Goal: Task Accomplishment & Management: Use online tool/utility

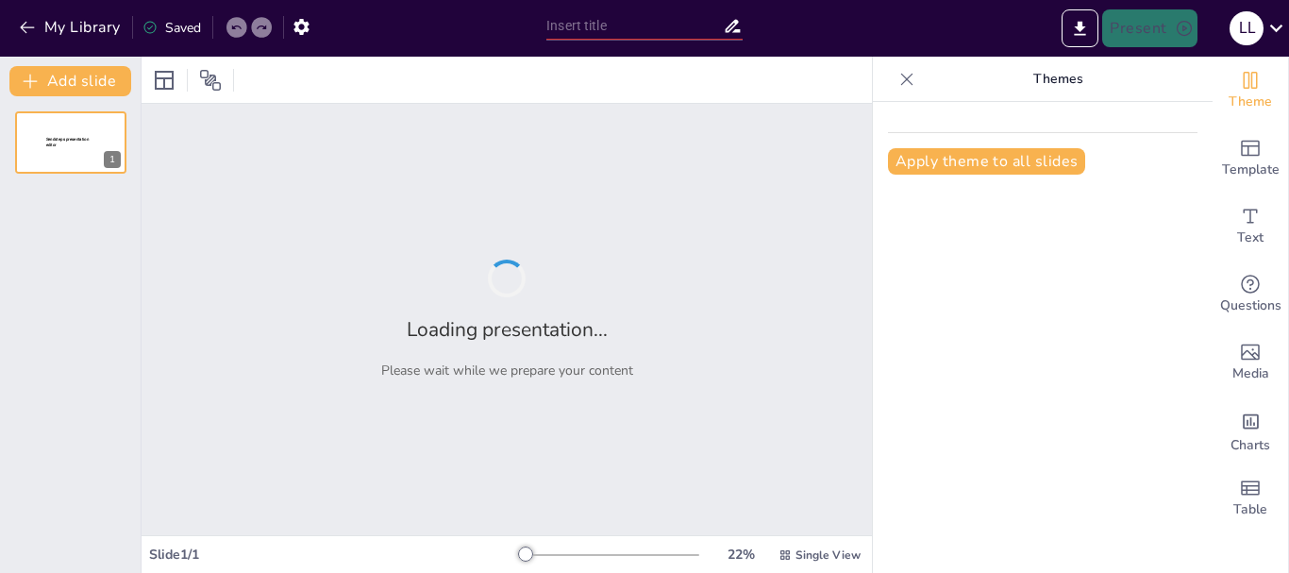
type input "Todo lo que Necesitas Saber sobre Libranza: ¡Capacitación Interactiva!"
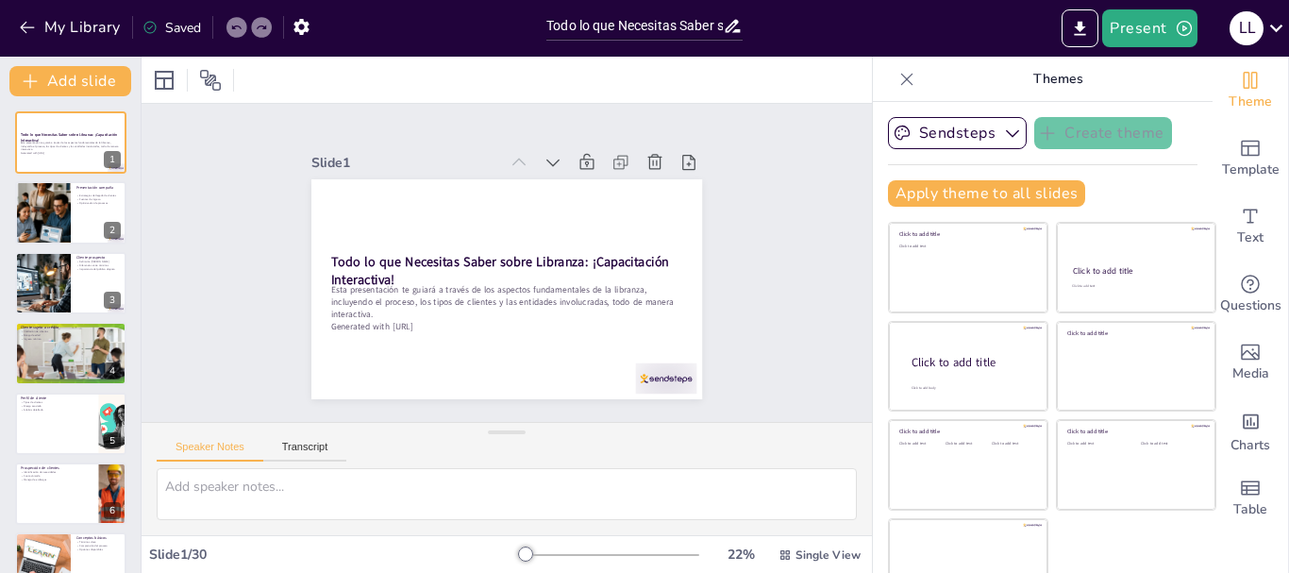
checkbox input "true"
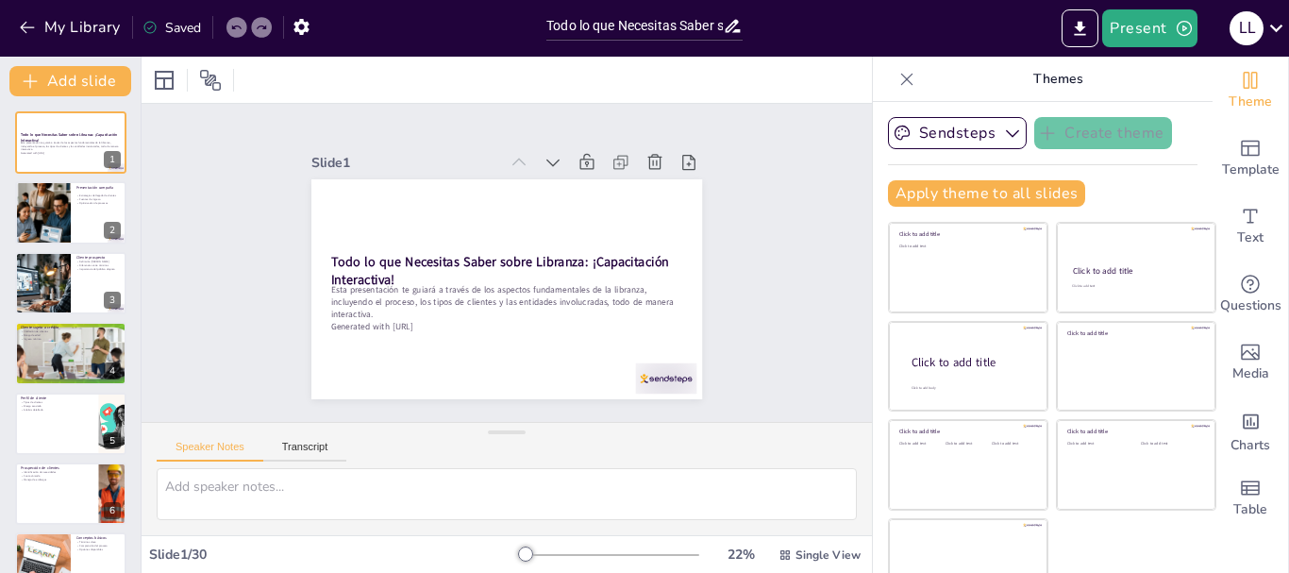
checkbox input "true"
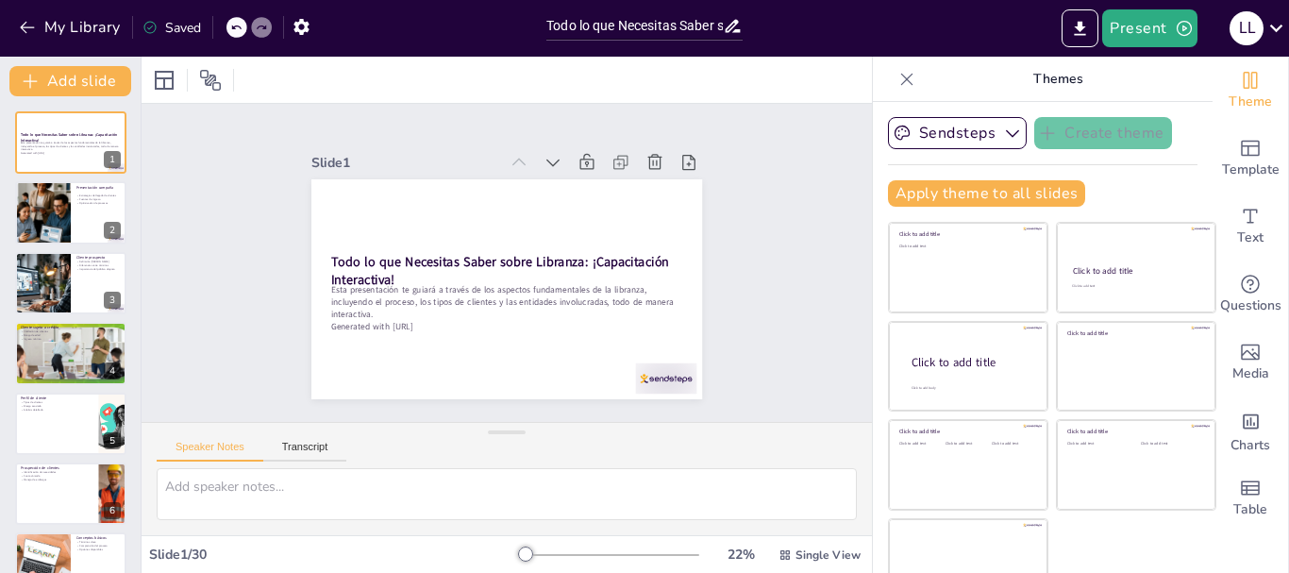
checkbox input "true"
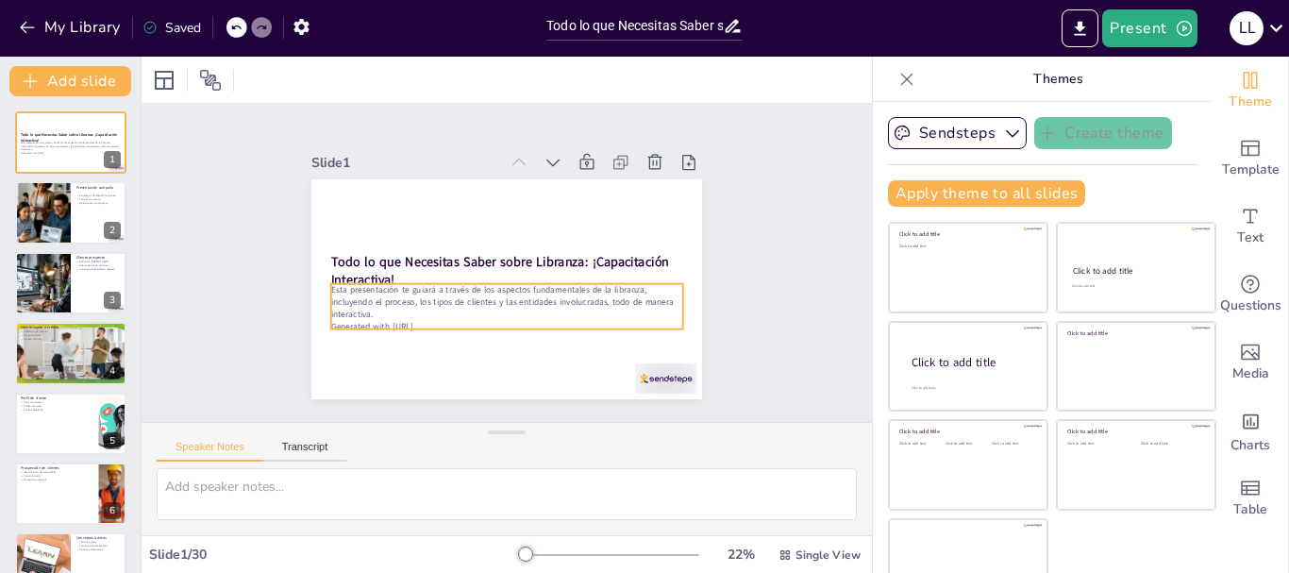
checkbox input "true"
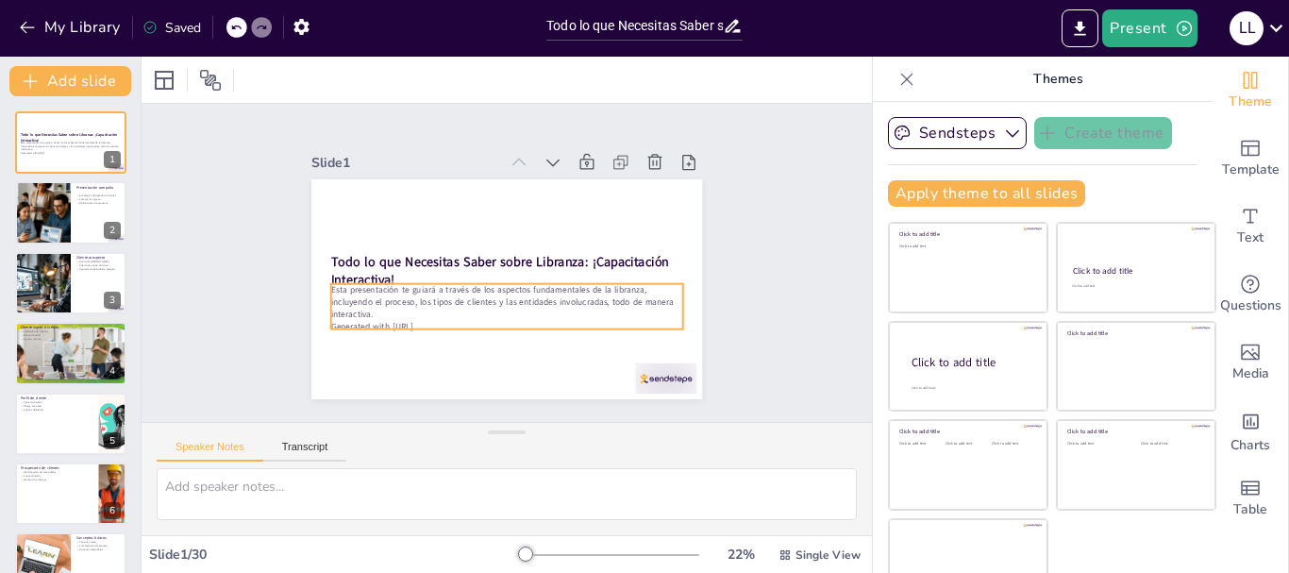
checkbox input "true"
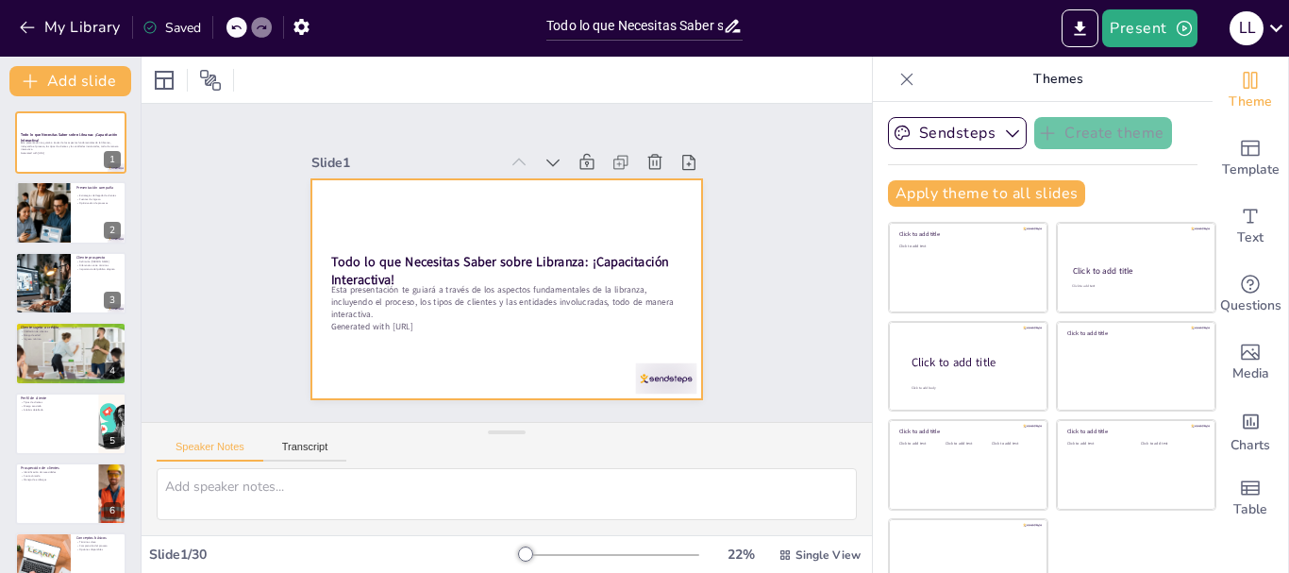
checkbox input "true"
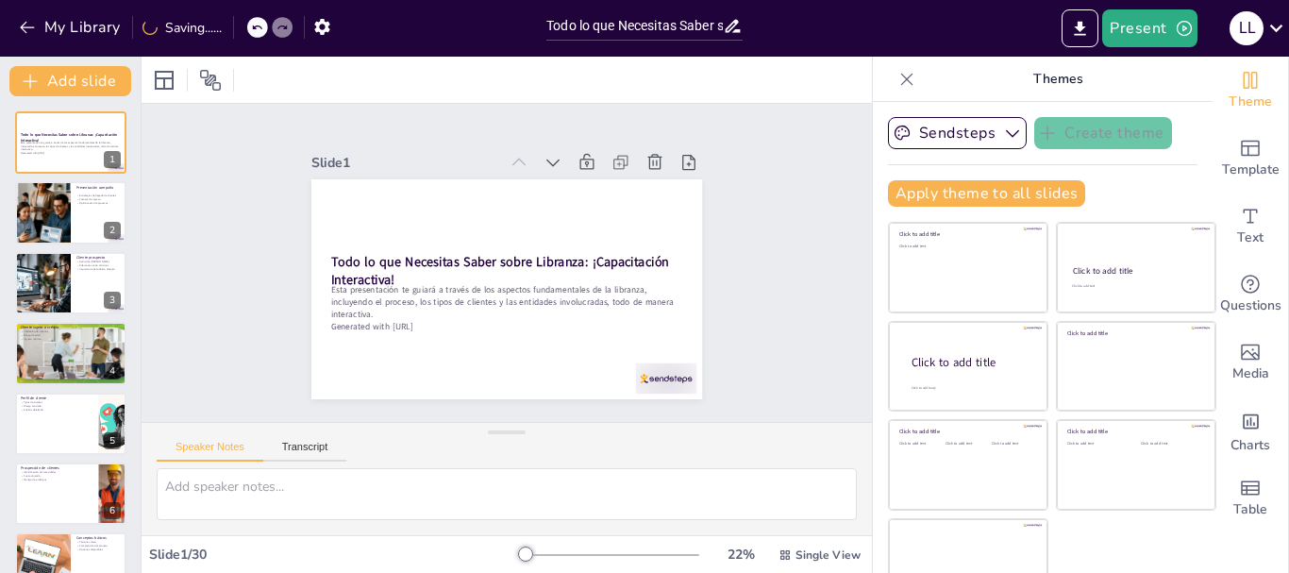
checkbox input "true"
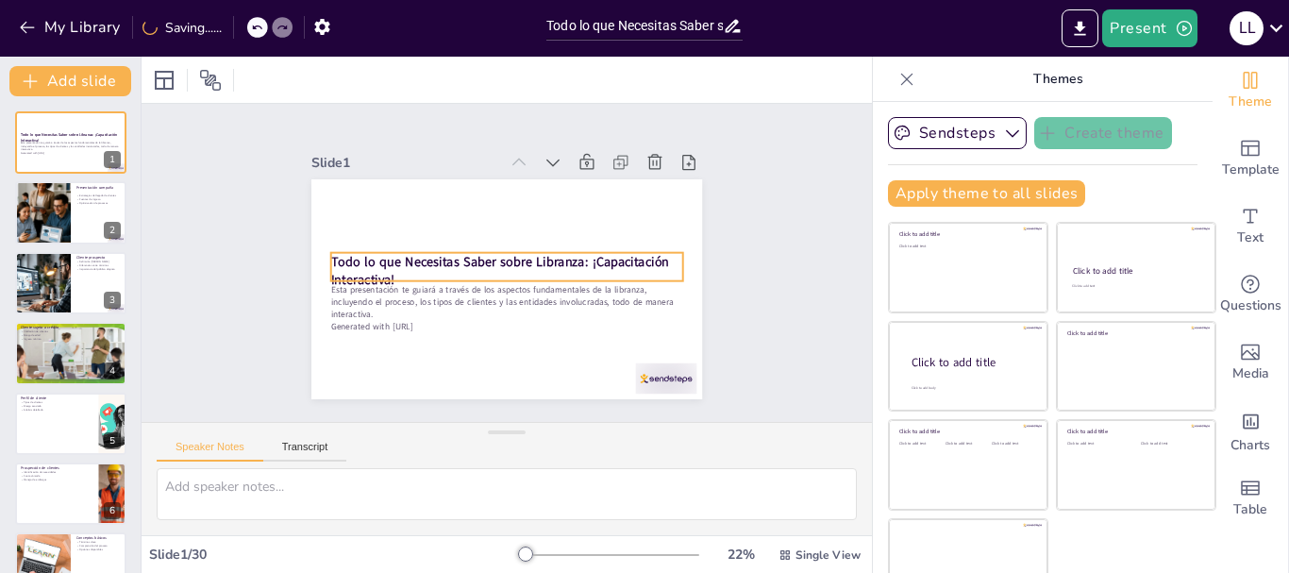
checkbox input "true"
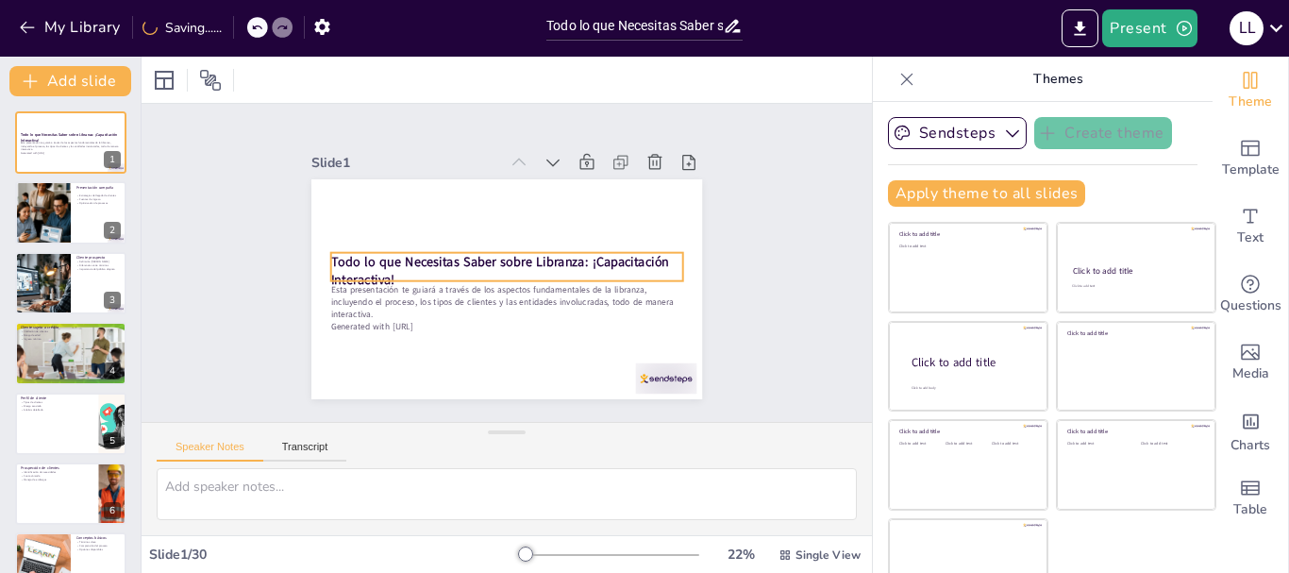
checkbox input "true"
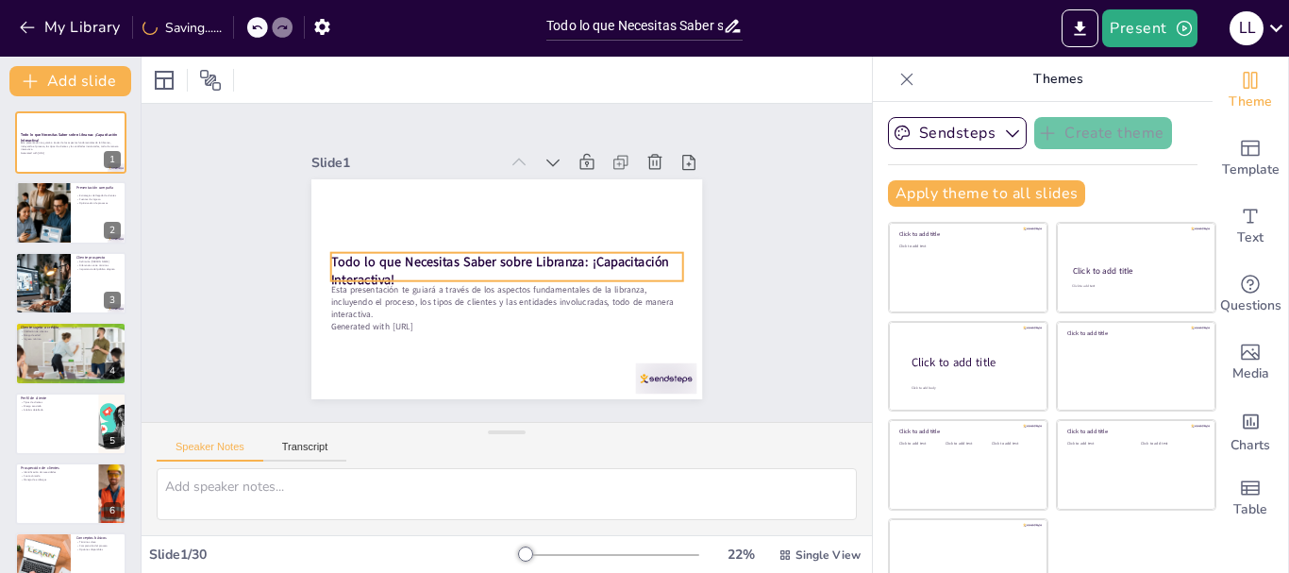
checkbox input "true"
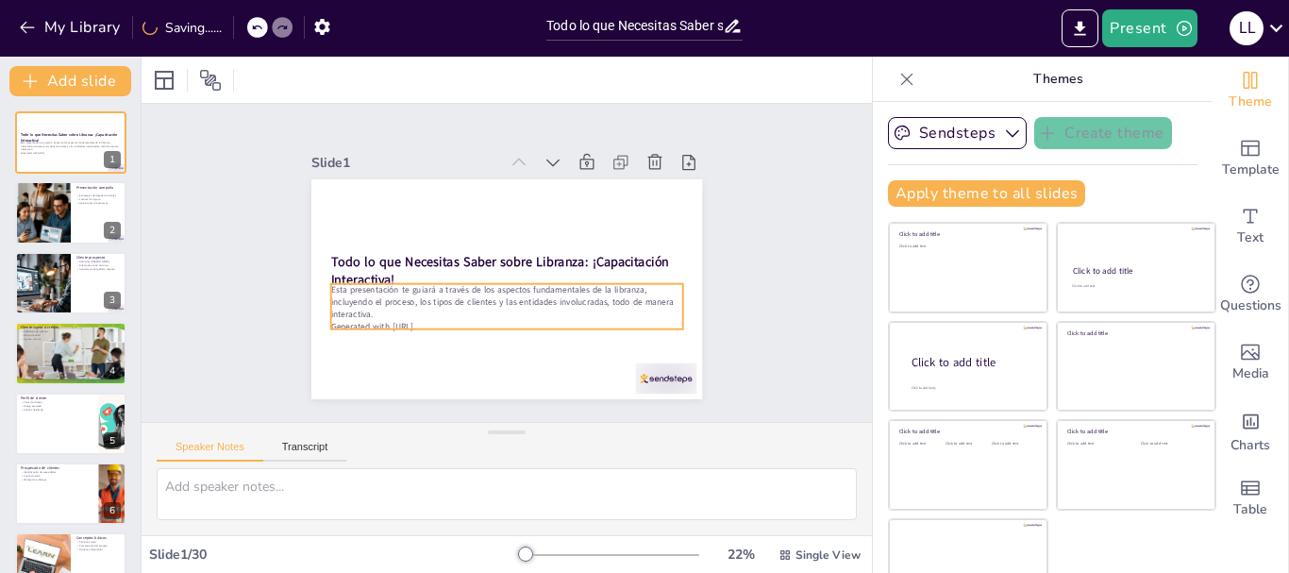
checkbox input "true"
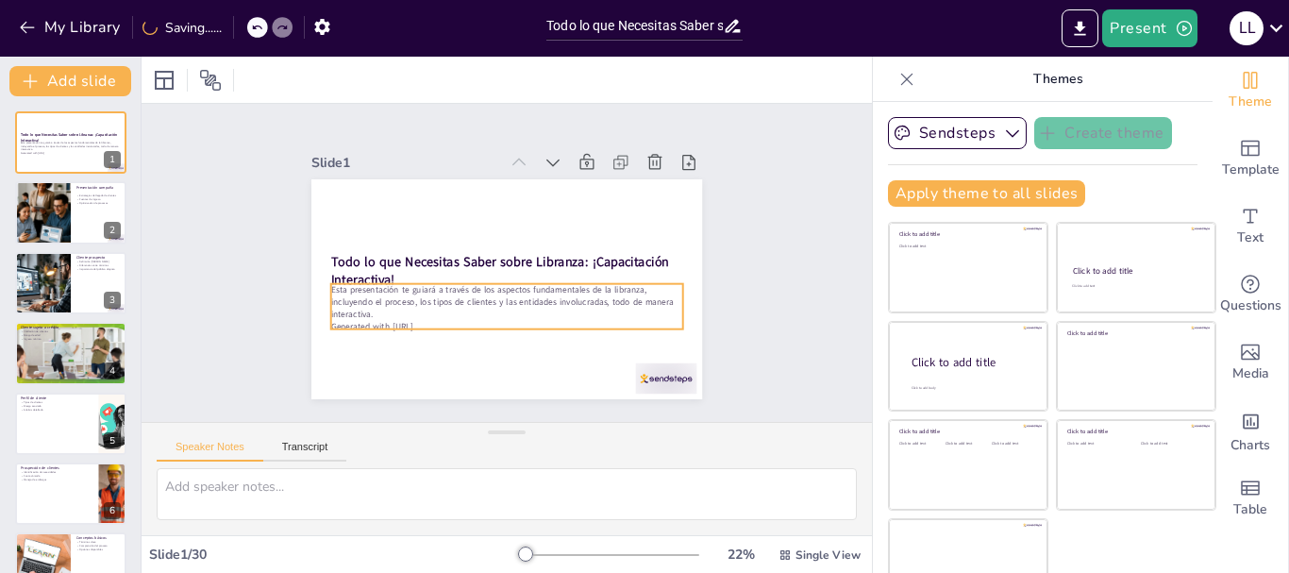
checkbox input "true"
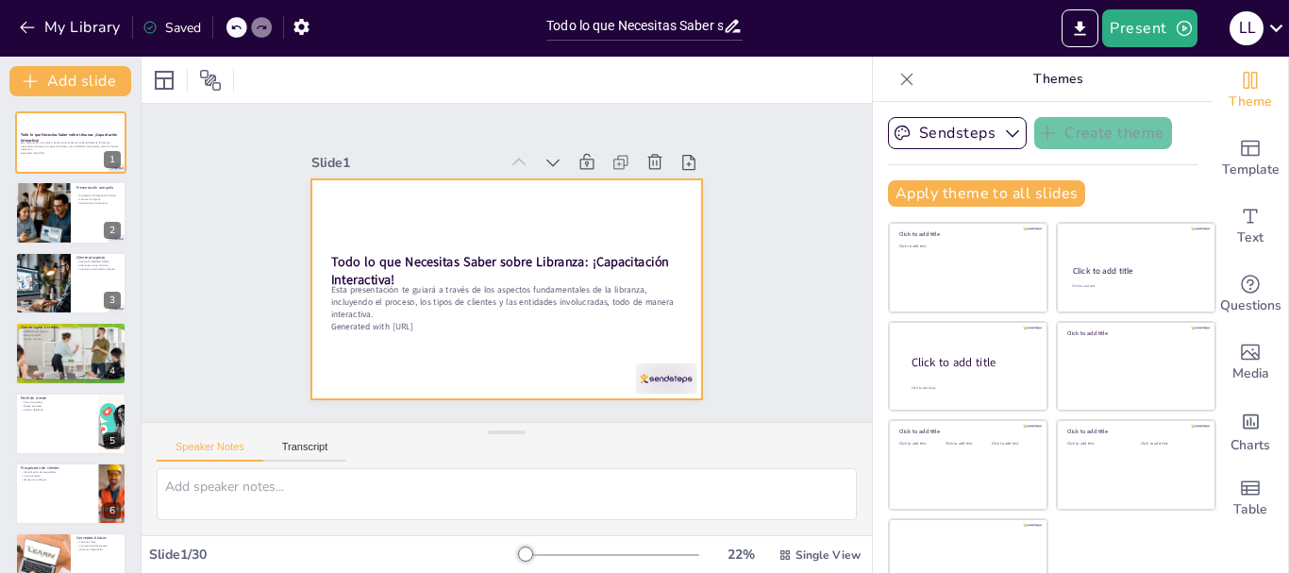
checkbox input "true"
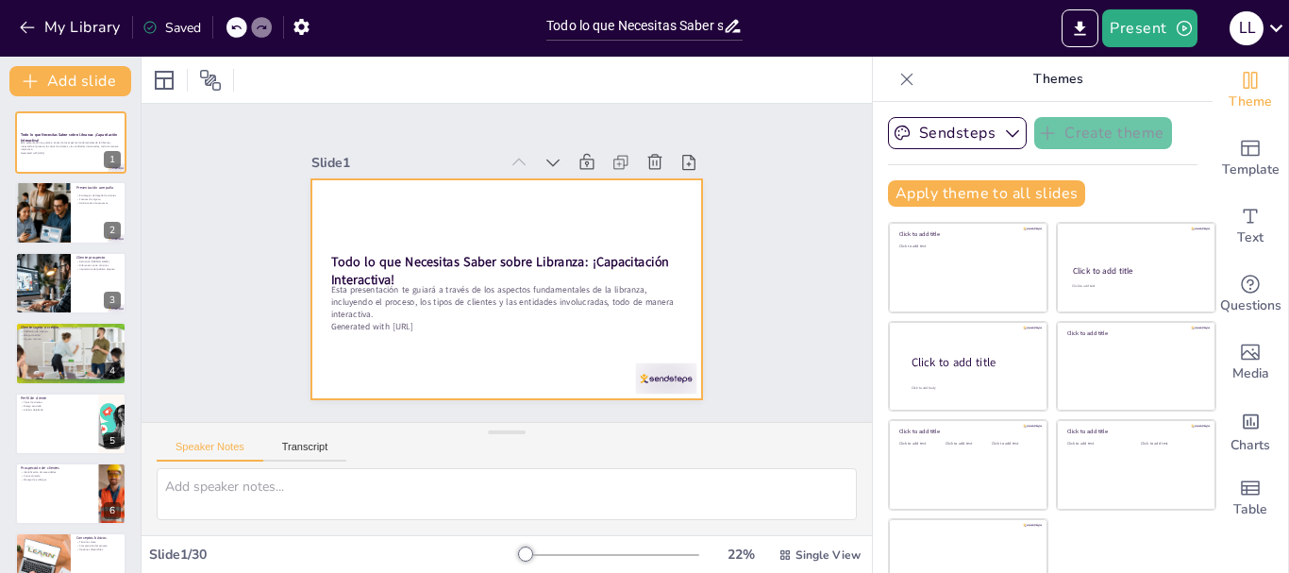
checkbox input "true"
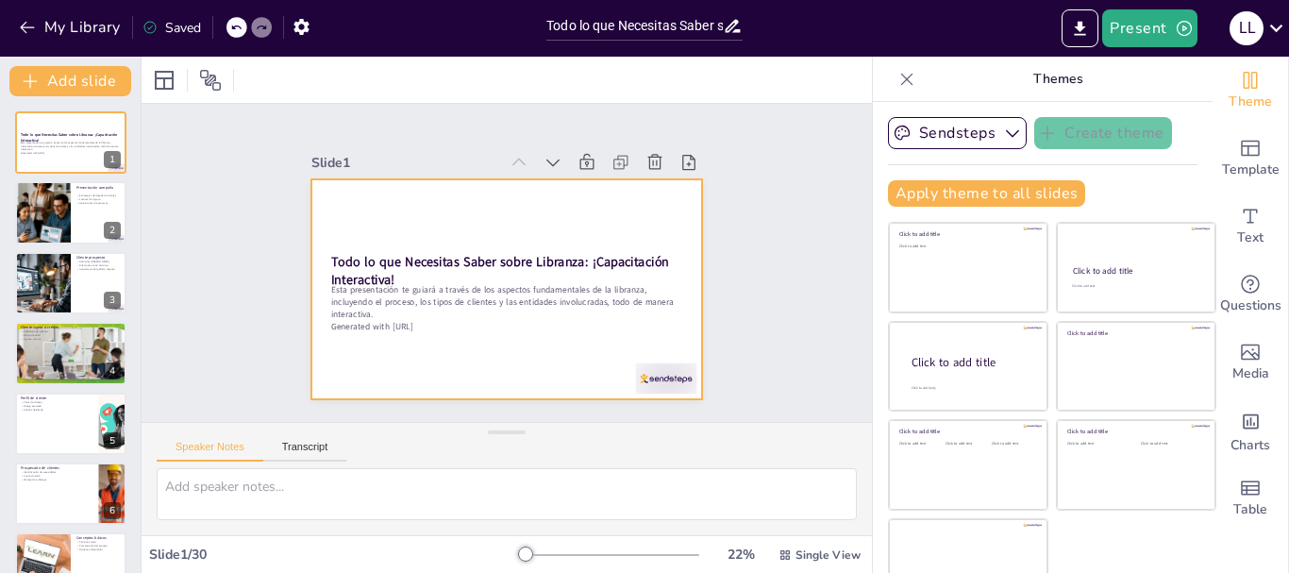
checkbox input "true"
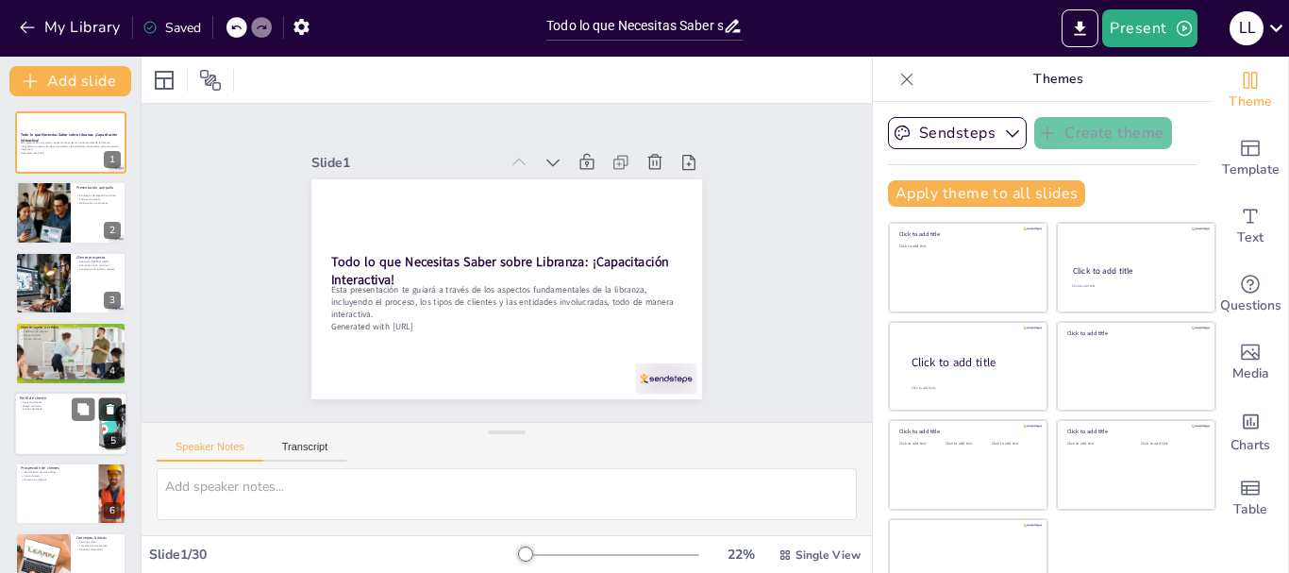
checkbox input "true"
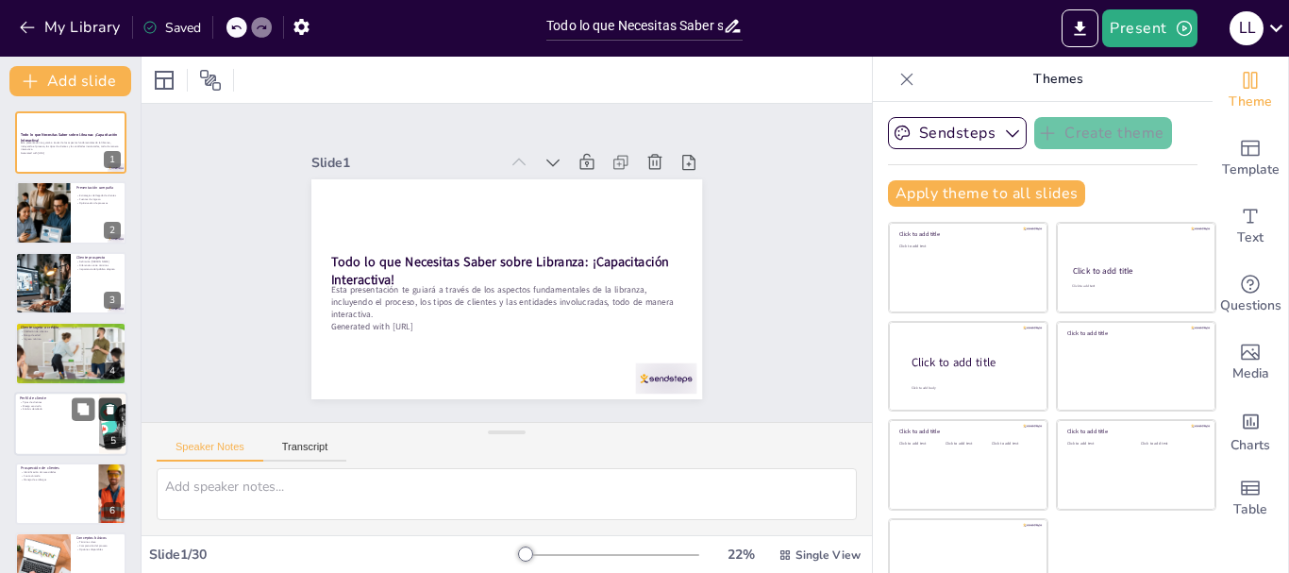
checkbox input "true"
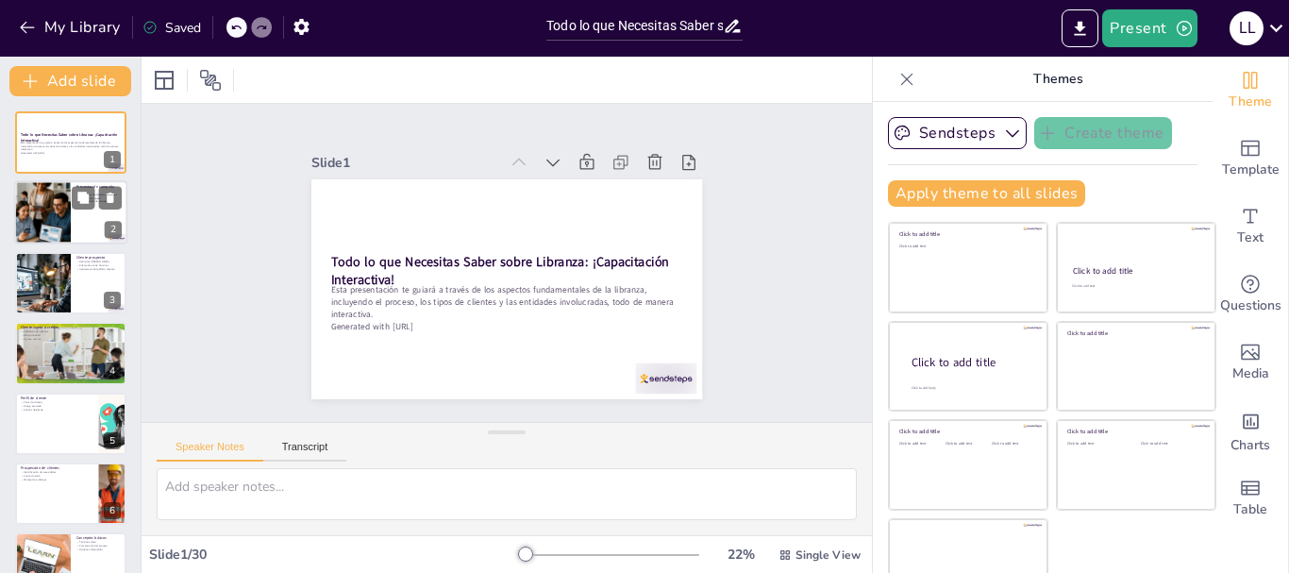
checkbox input "true"
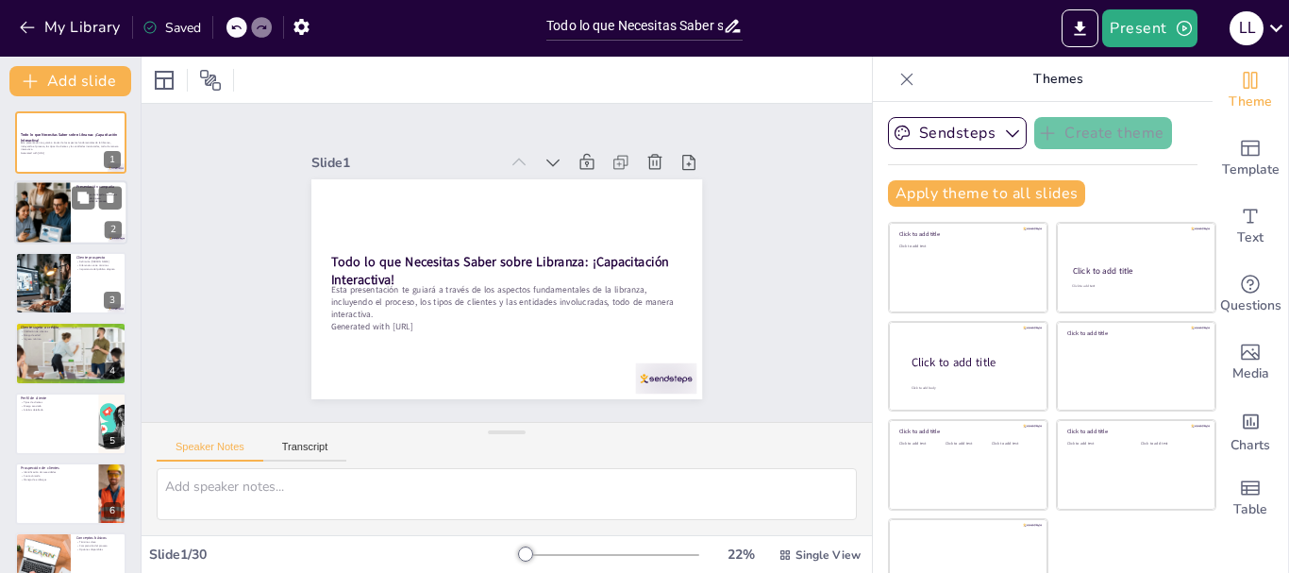
checkbox input "true"
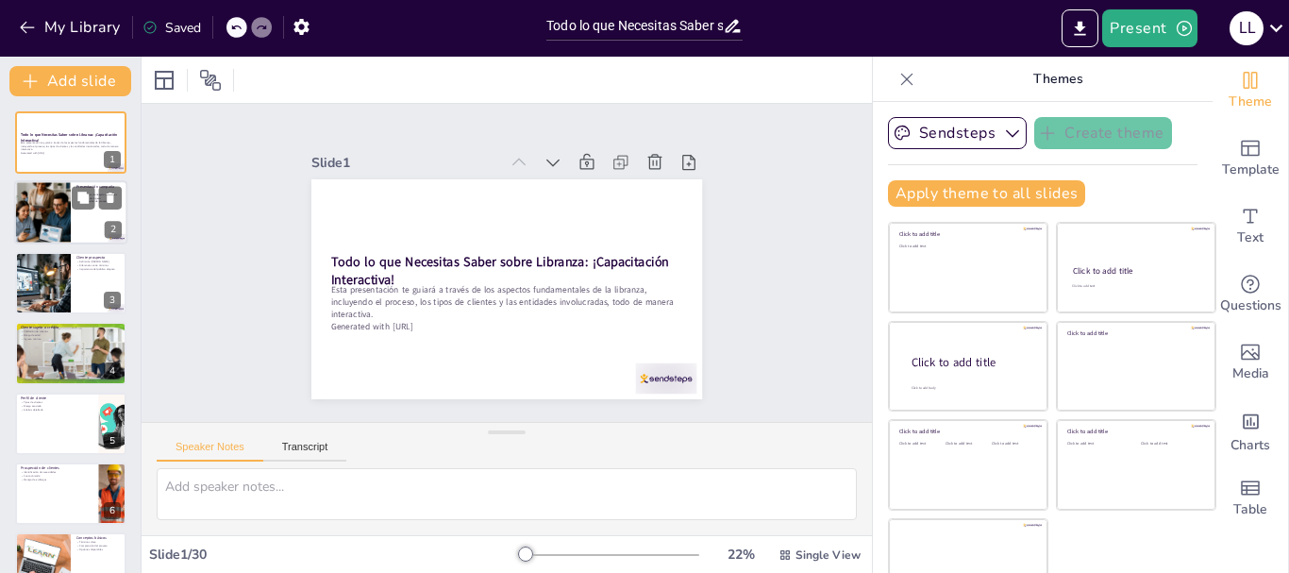
click at [70, 201] on div at bounding box center [42, 212] width 57 height 85
checkbox input "true"
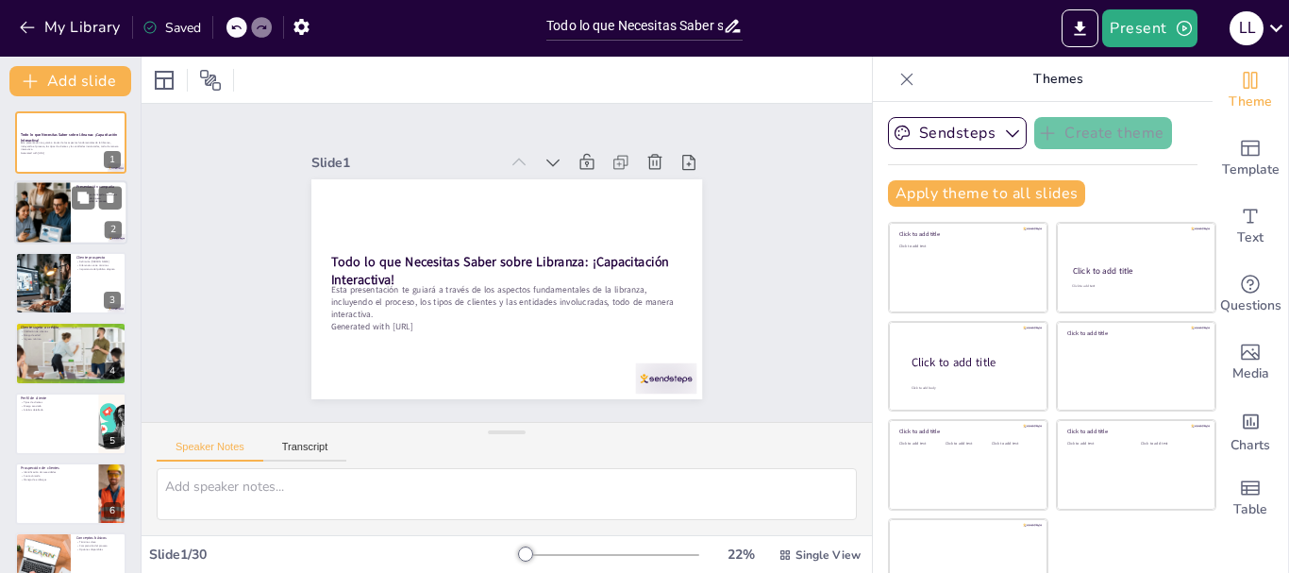
checkbox input "true"
type textarea "Estas estrategias son fundamentales para mejorar la captación de clientes, aseg…"
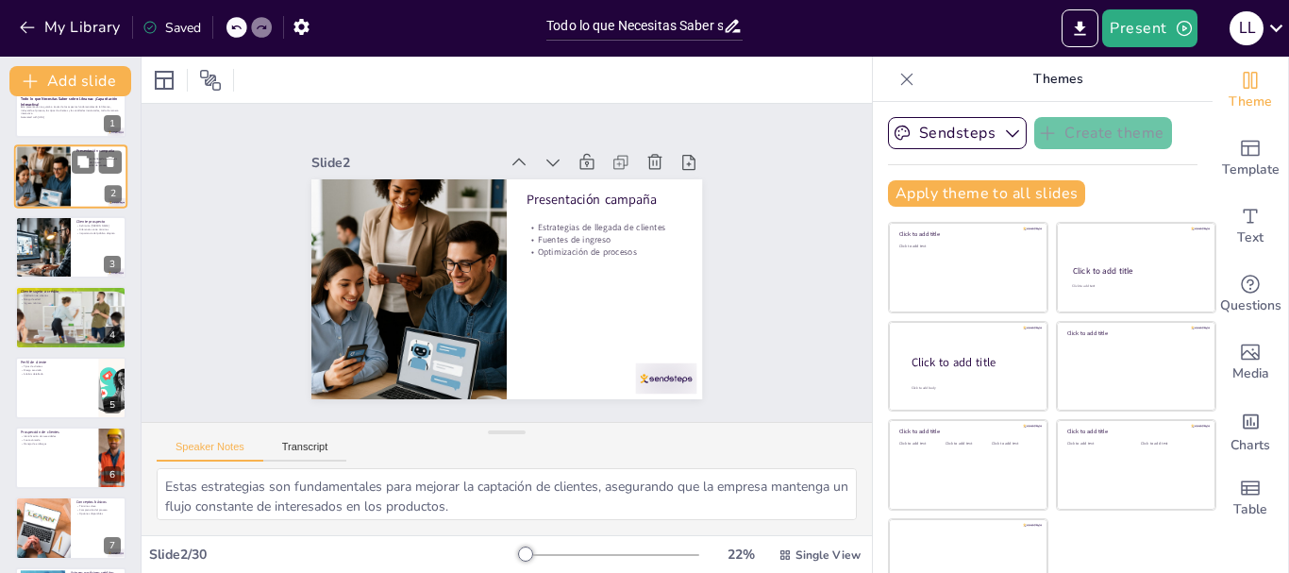
scroll to position [38, 0]
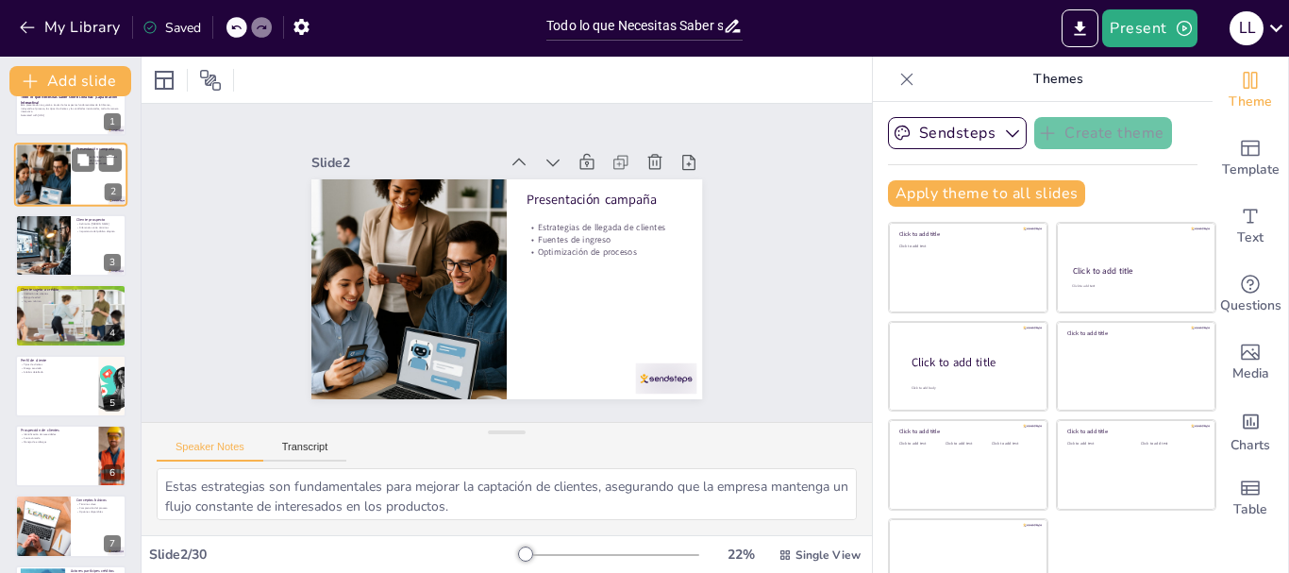
checkbox input "true"
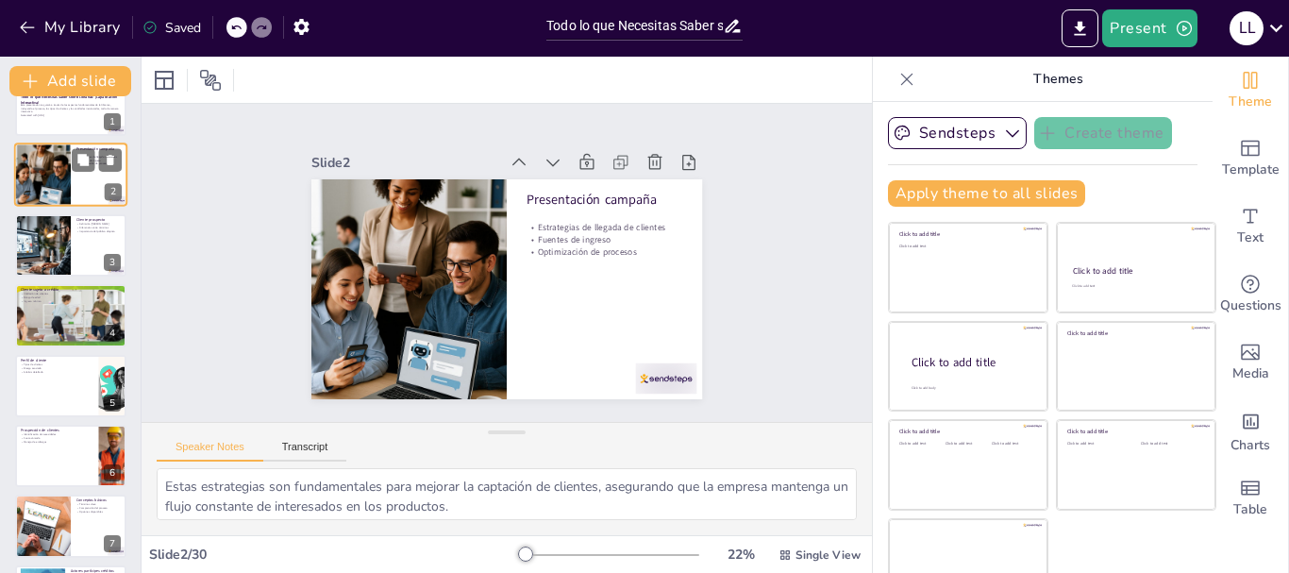
checkbox input "true"
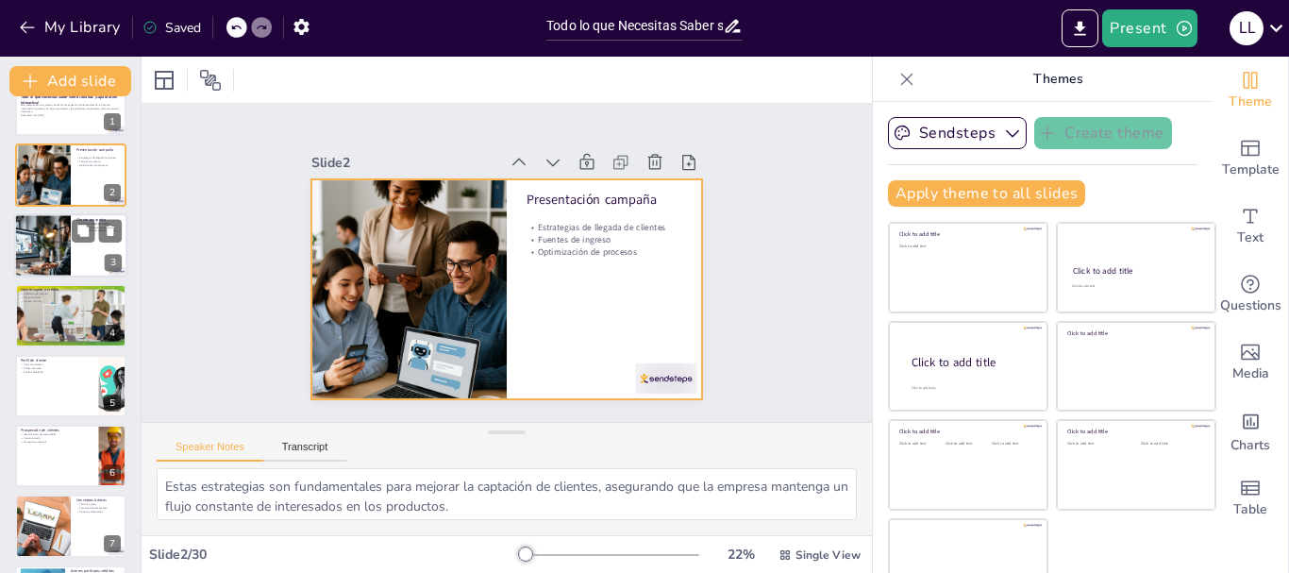
checkbox input "true"
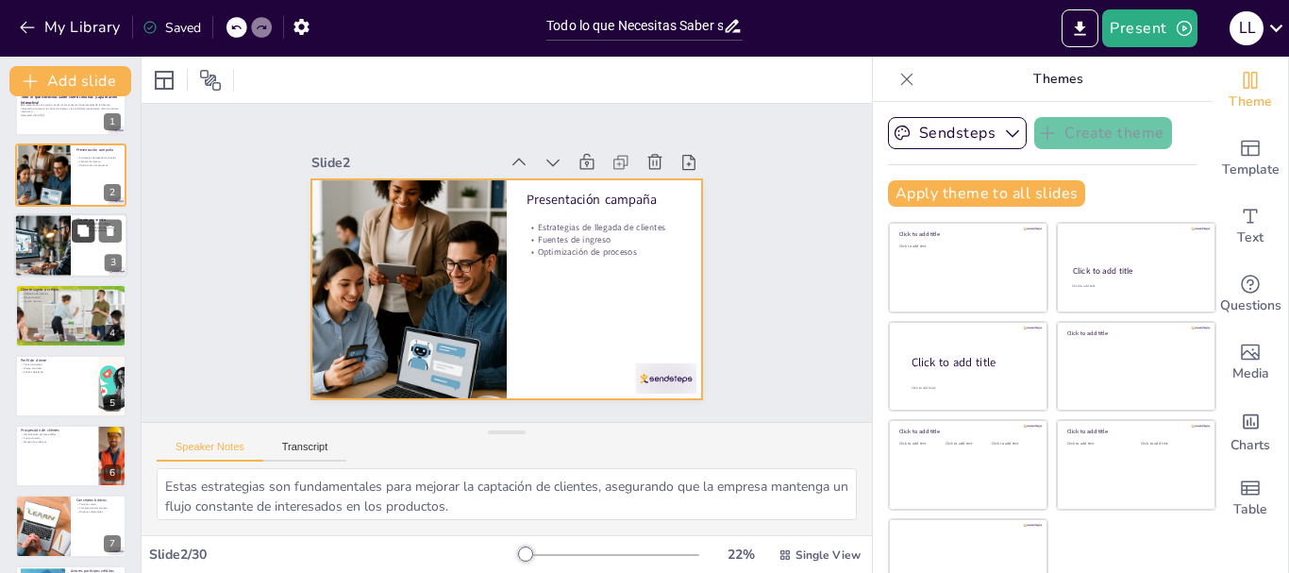
checkbox input "true"
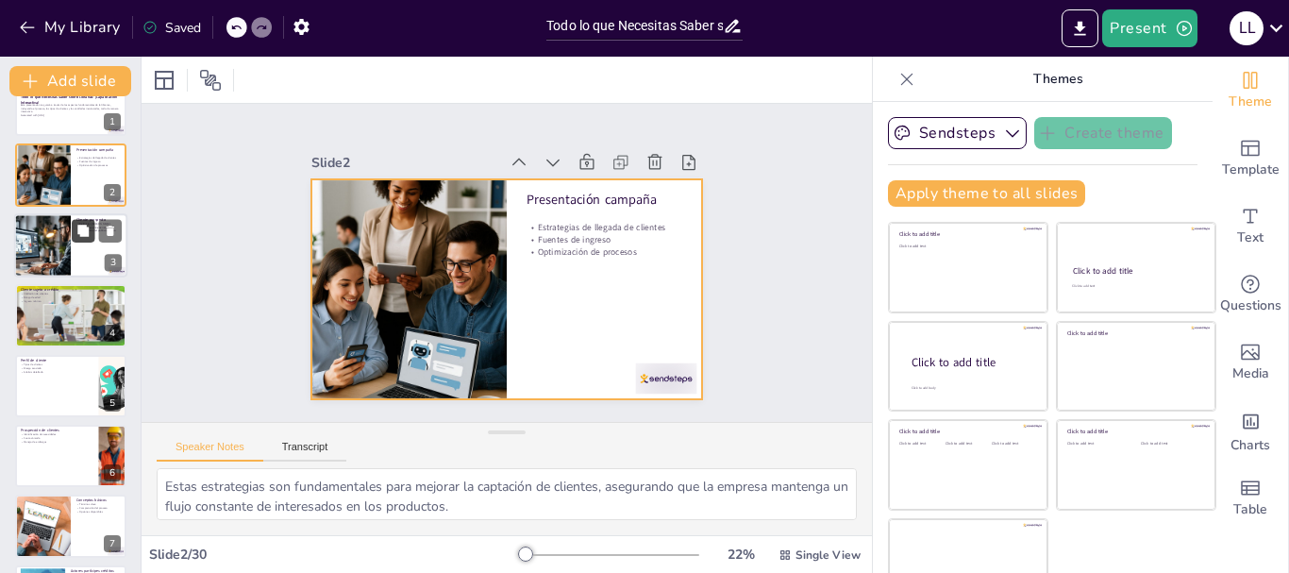
checkbox input "true"
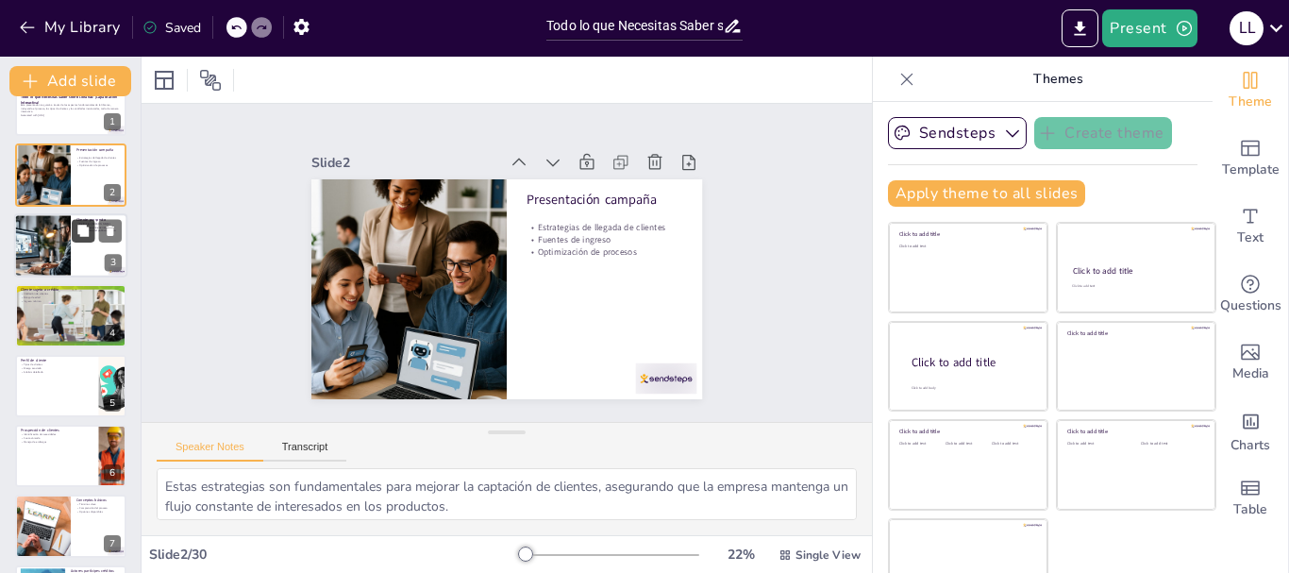
click at [85, 238] on button at bounding box center [83, 230] width 23 height 23
type textarea "Entender el nicho es crucial para dirigir mejor las estrategias de marketing y …"
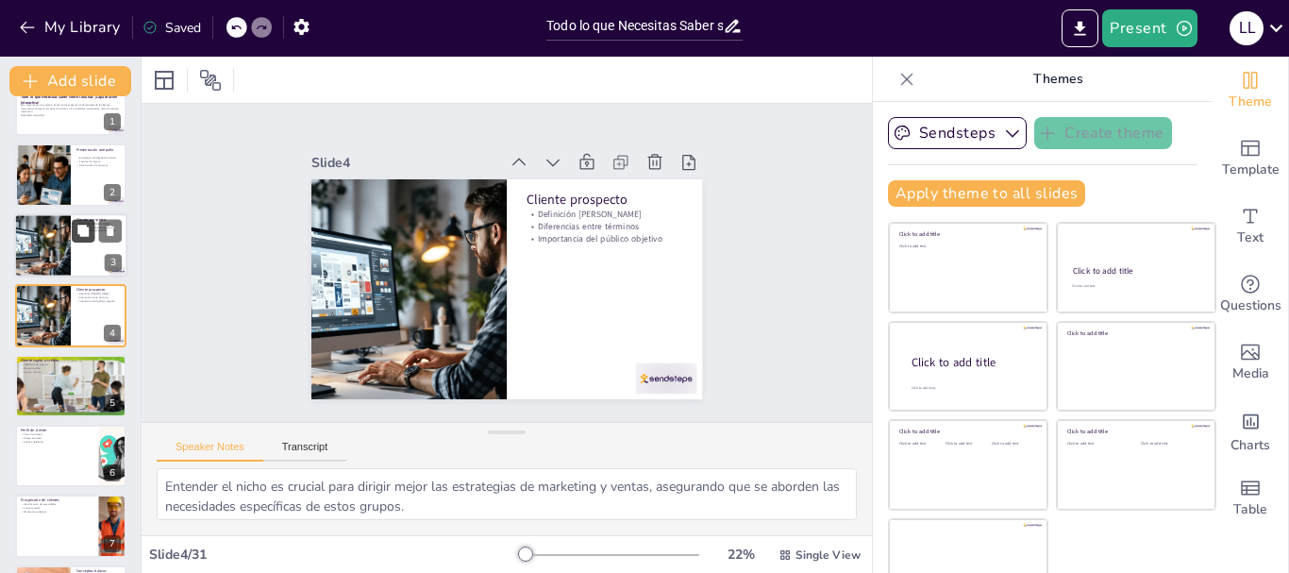
checkbox input "true"
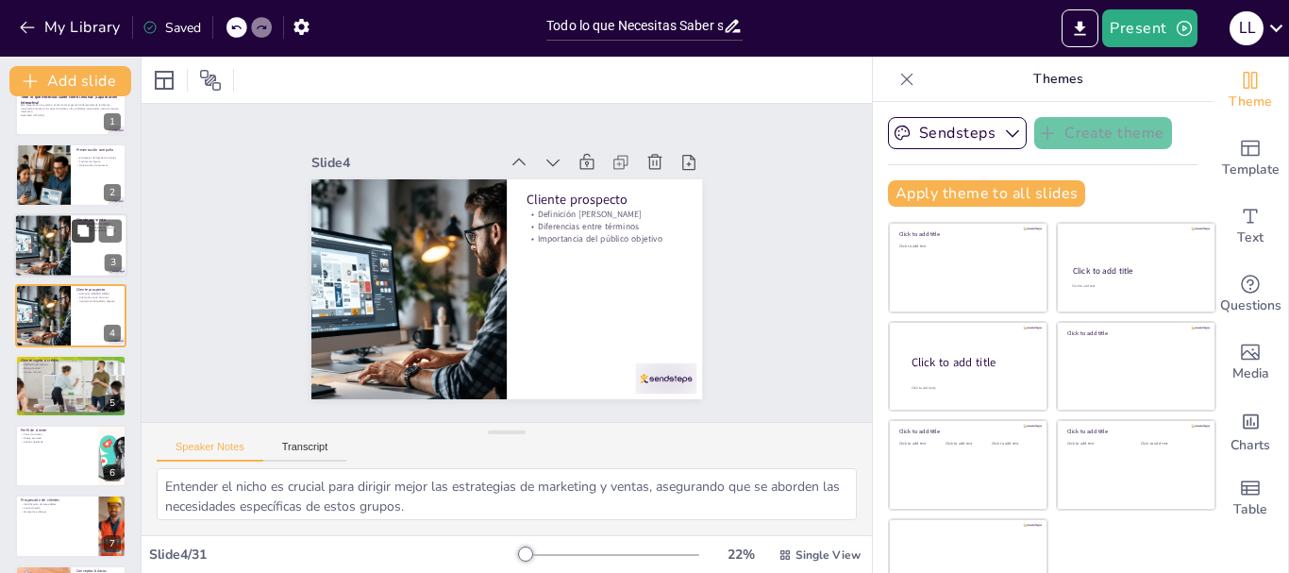
scroll to position [19, 0]
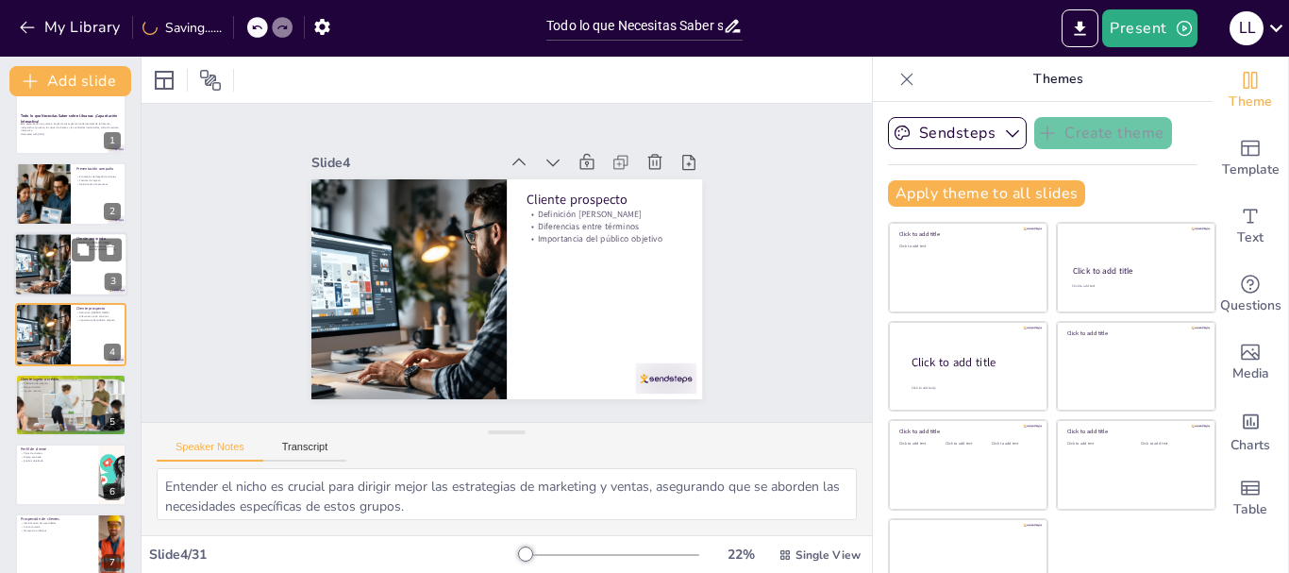
checkbox input "true"
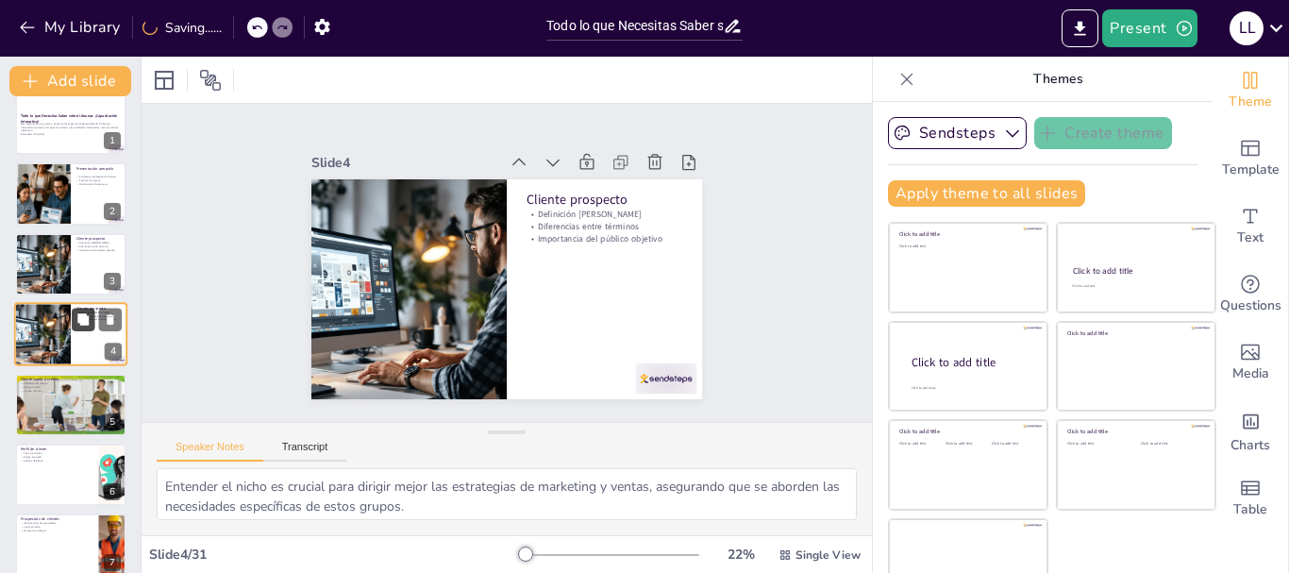
checkbox input "true"
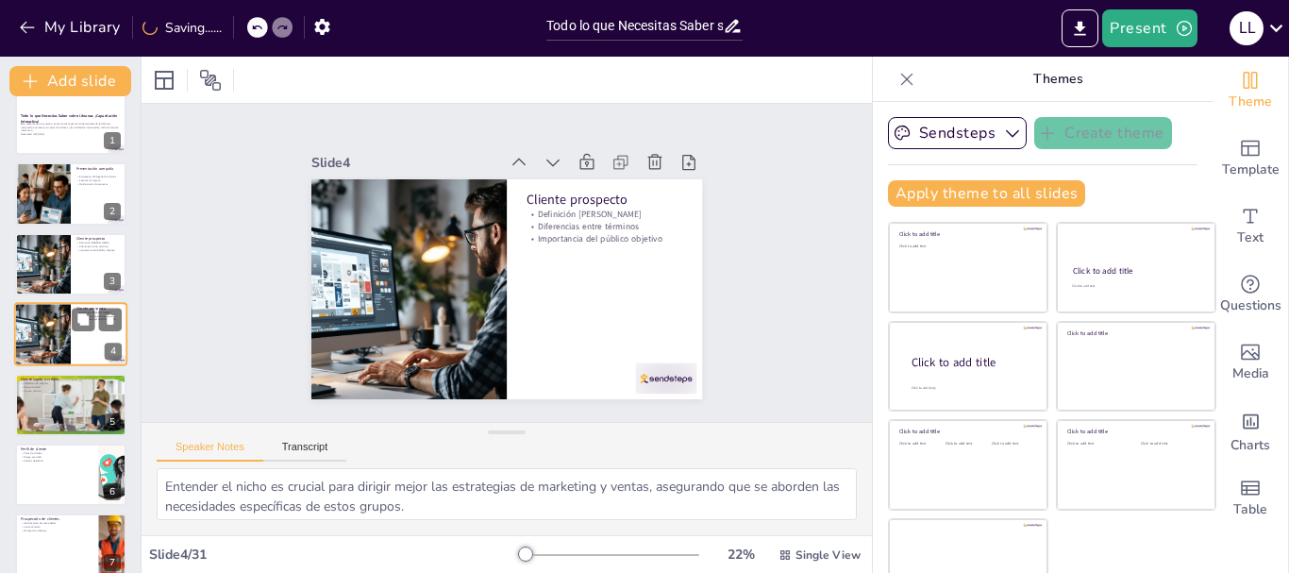
checkbox input "true"
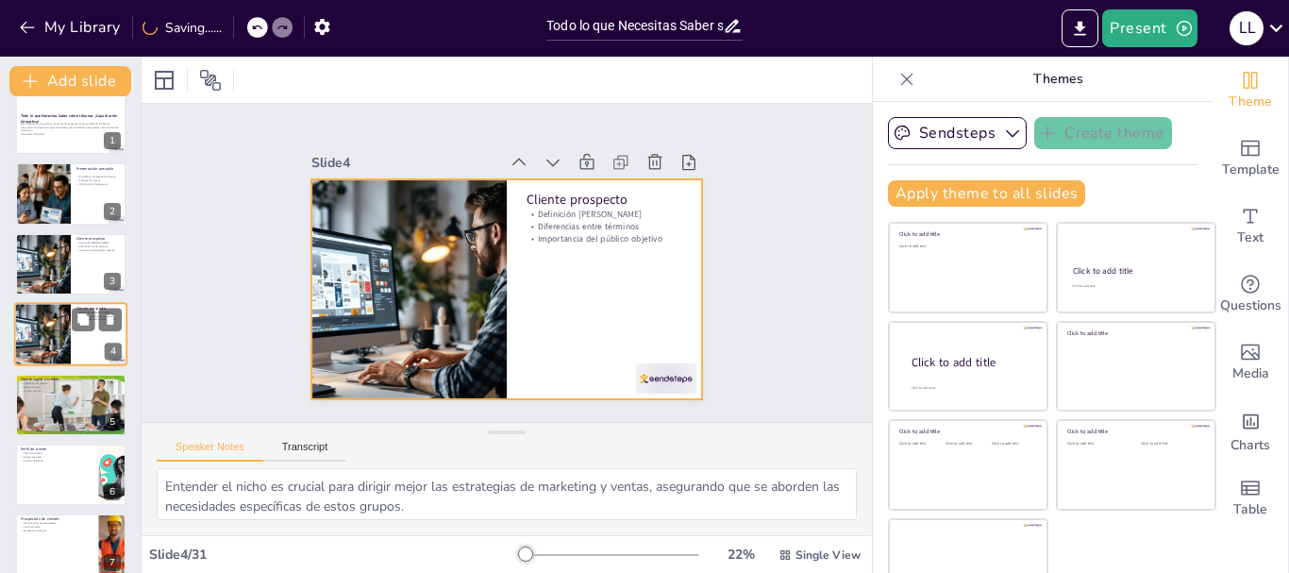
click at [82, 337] on div at bounding box center [70, 334] width 113 height 64
checkbox input "true"
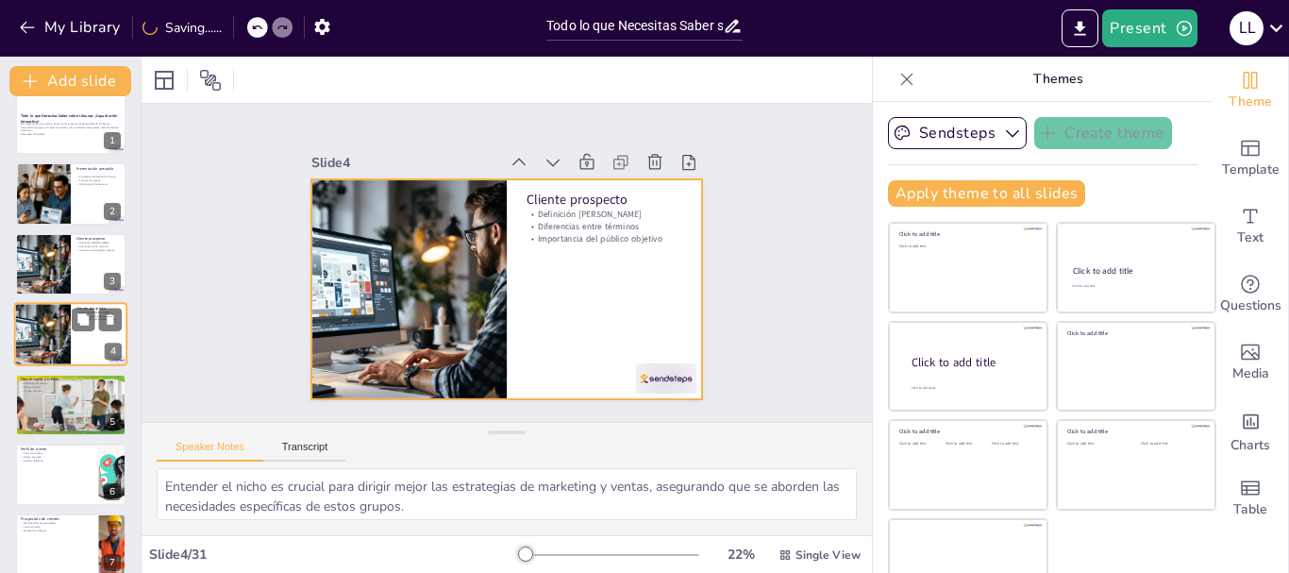
checkbox input "true"
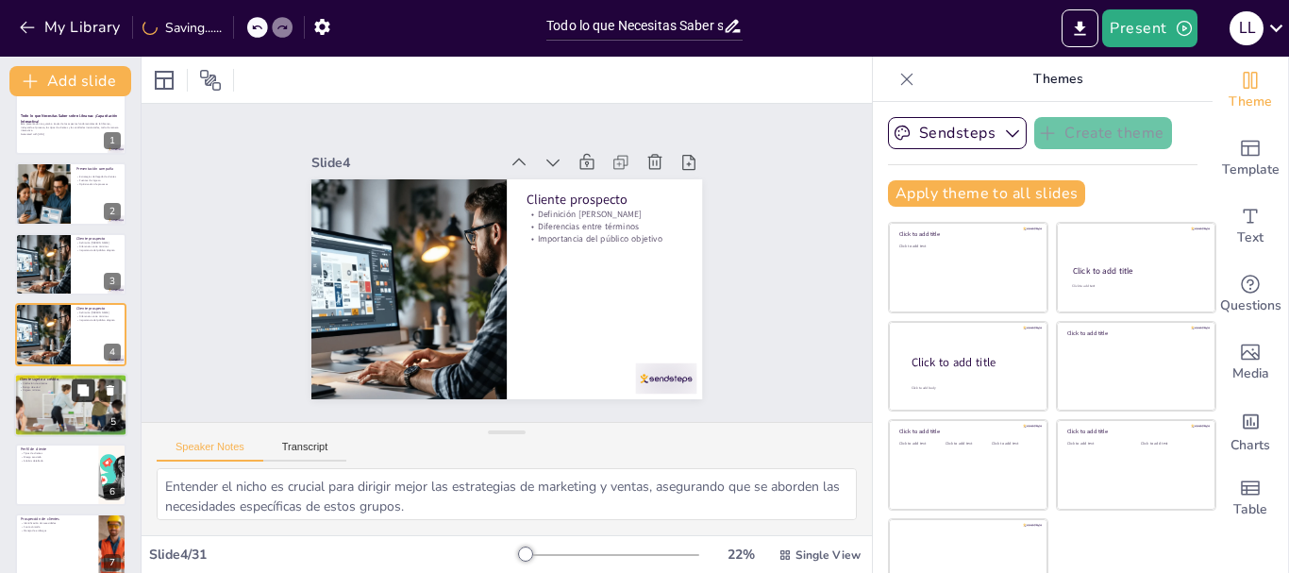
checkbox input "true"
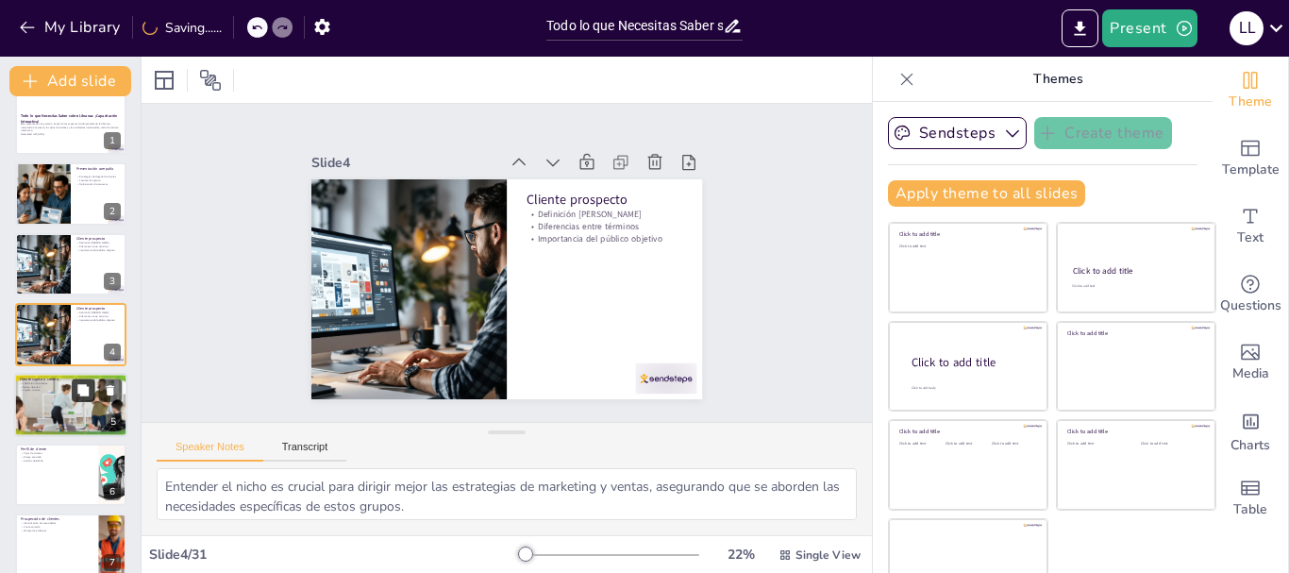
checkbox input "true"
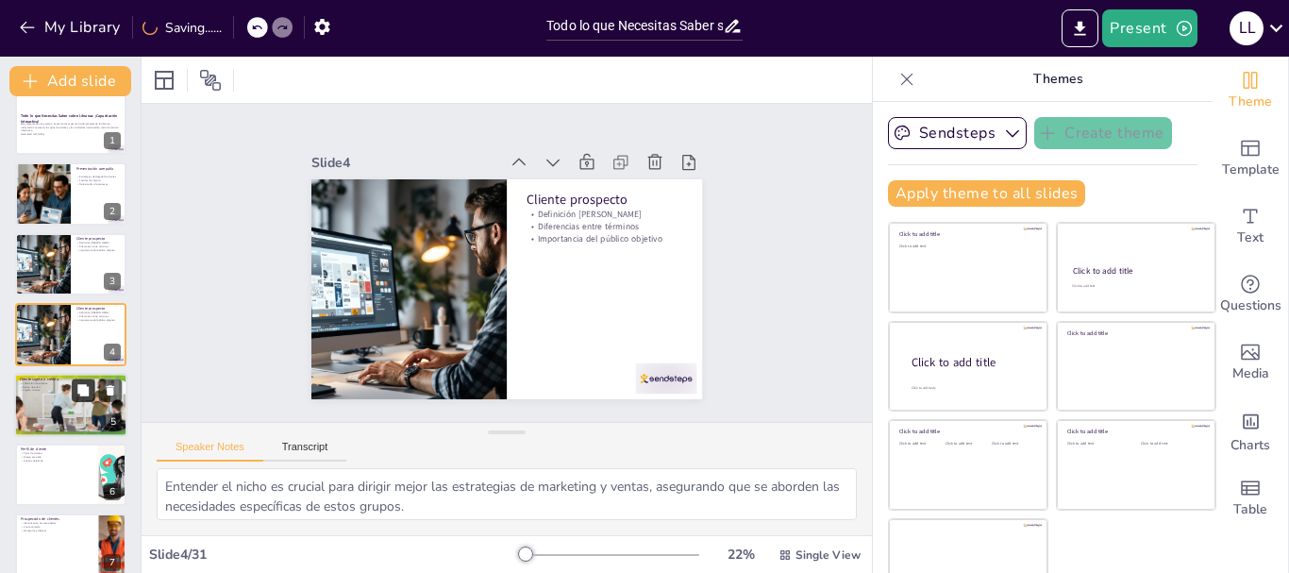
click at [74, 396] on button at bounding box center [83, 389] width 23 height 23
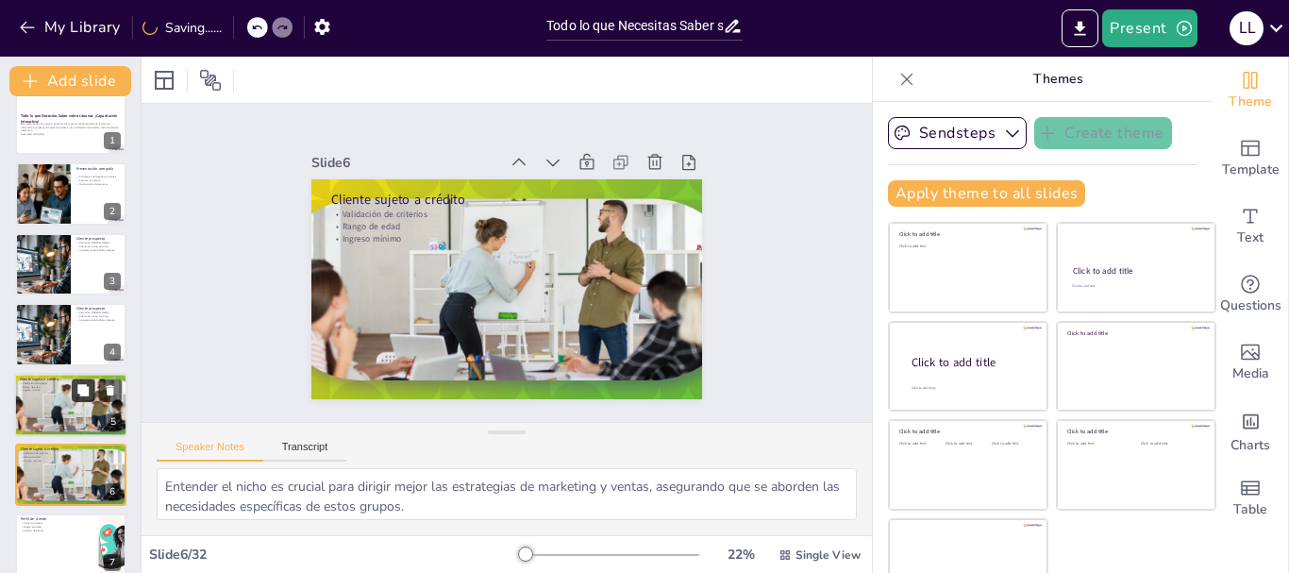
type textarea "La validación de estos criterios es esencial para asegurar que se están otorgan…"
checkbox input "true"
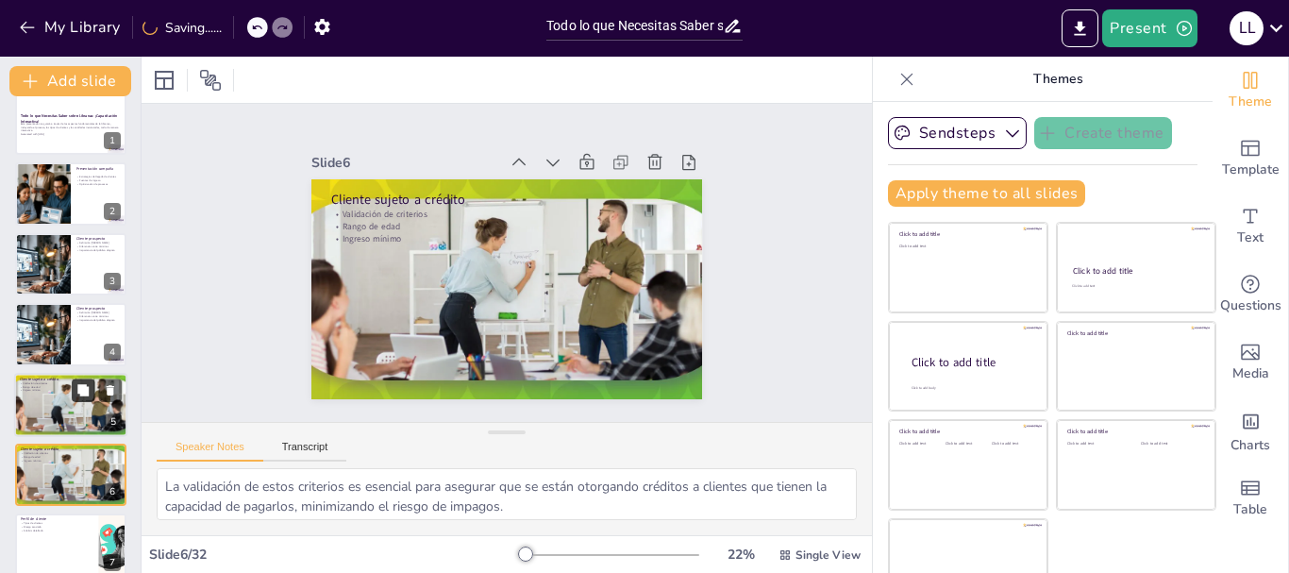
checkbox input "true"
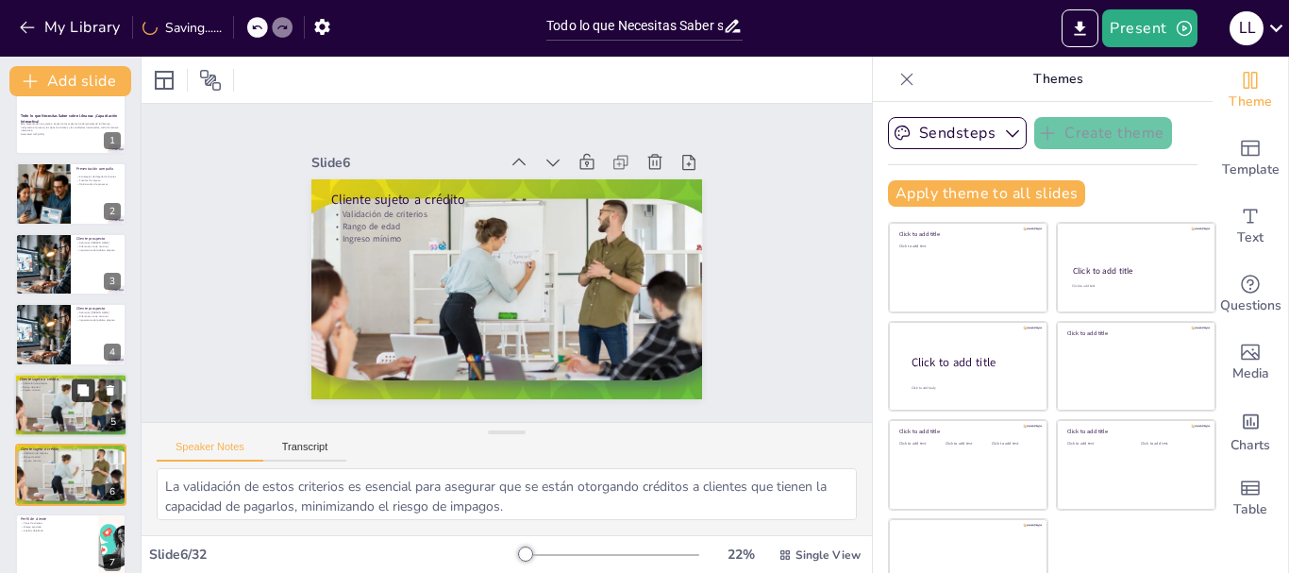
checkbox input "true"
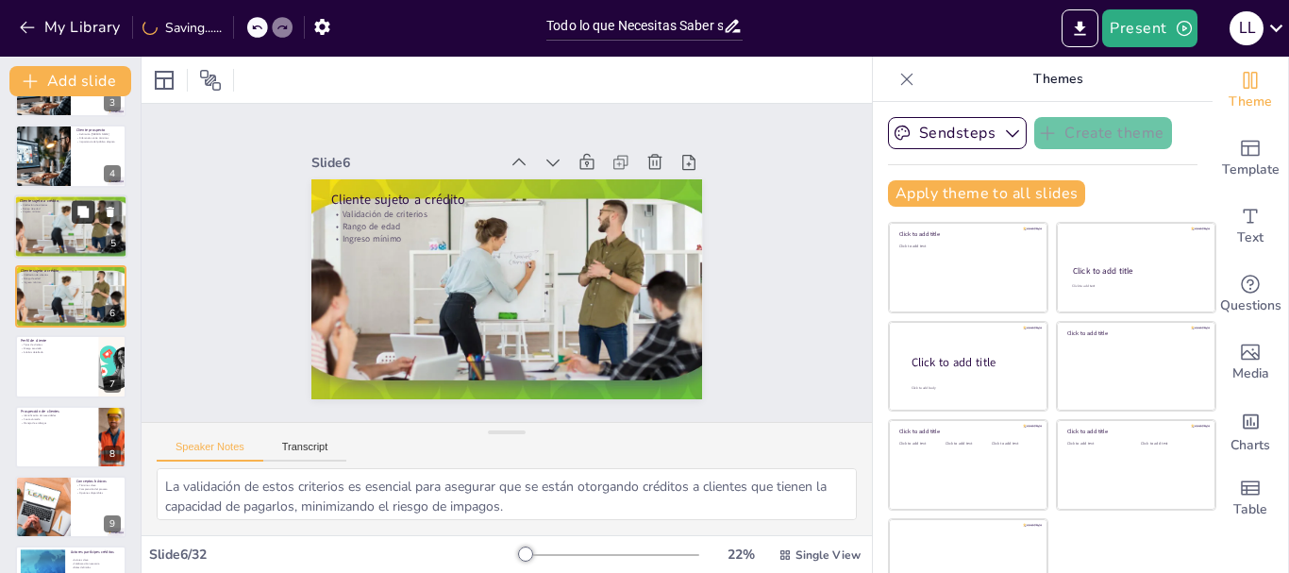
checkbox input "true"
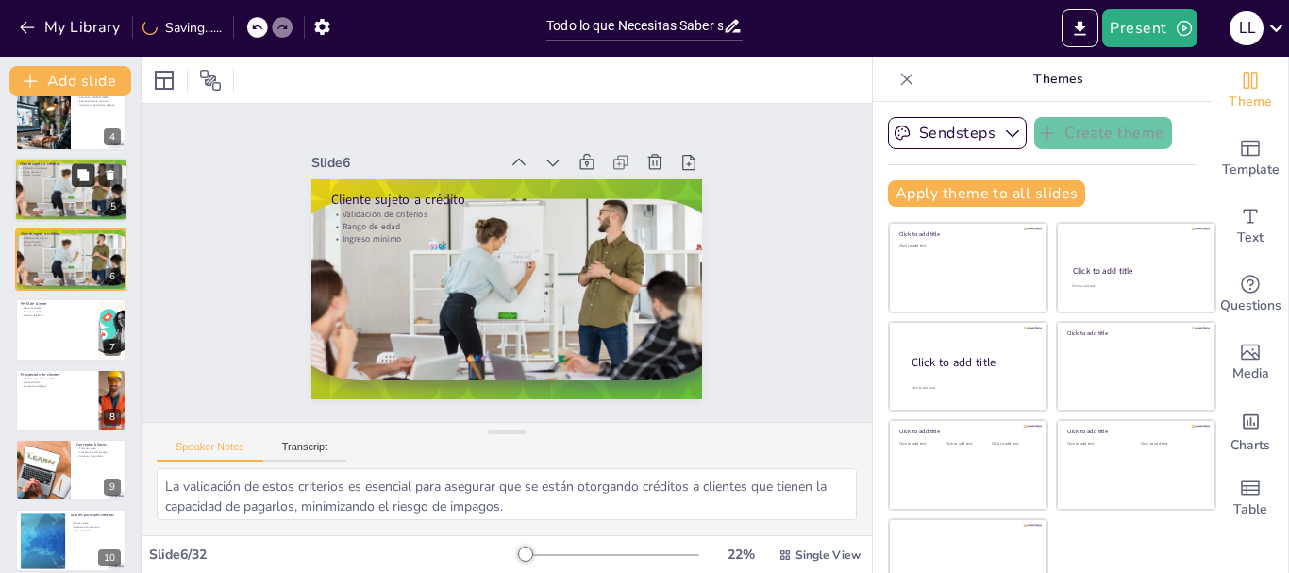
checkbox input "true"
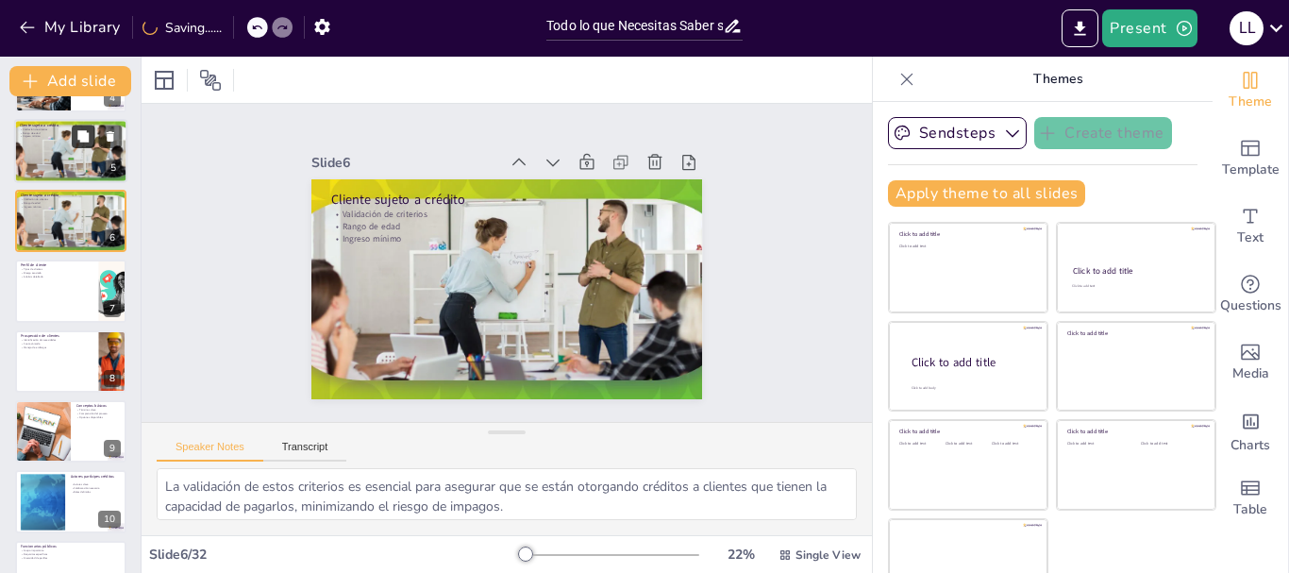
checkbox input "true"
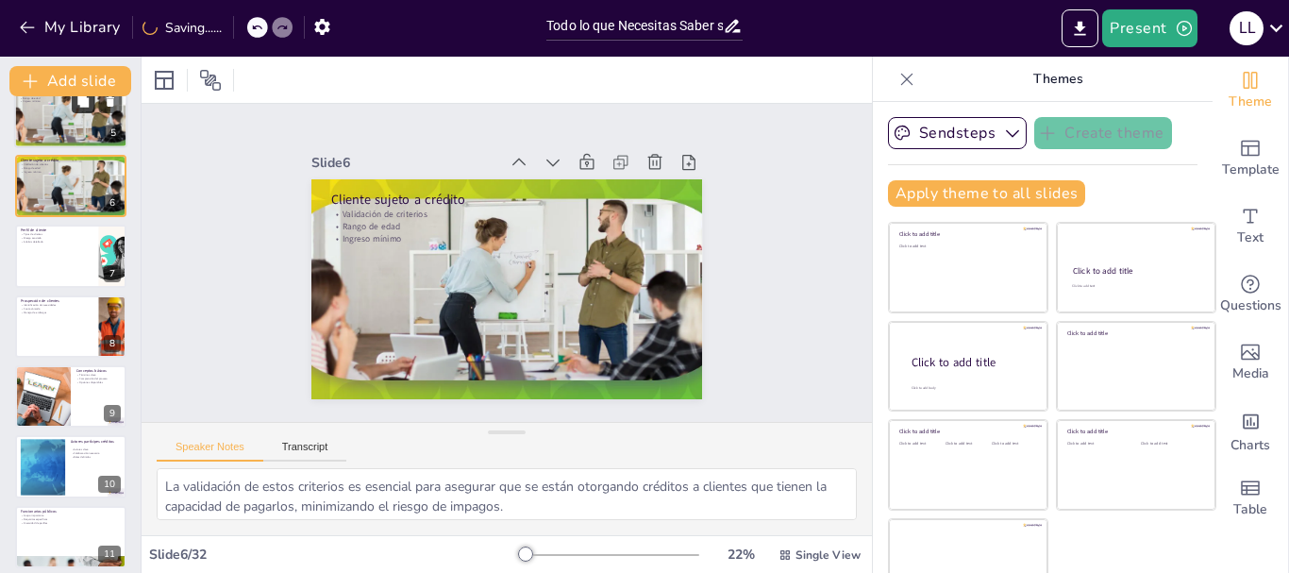
checkbox input "true"
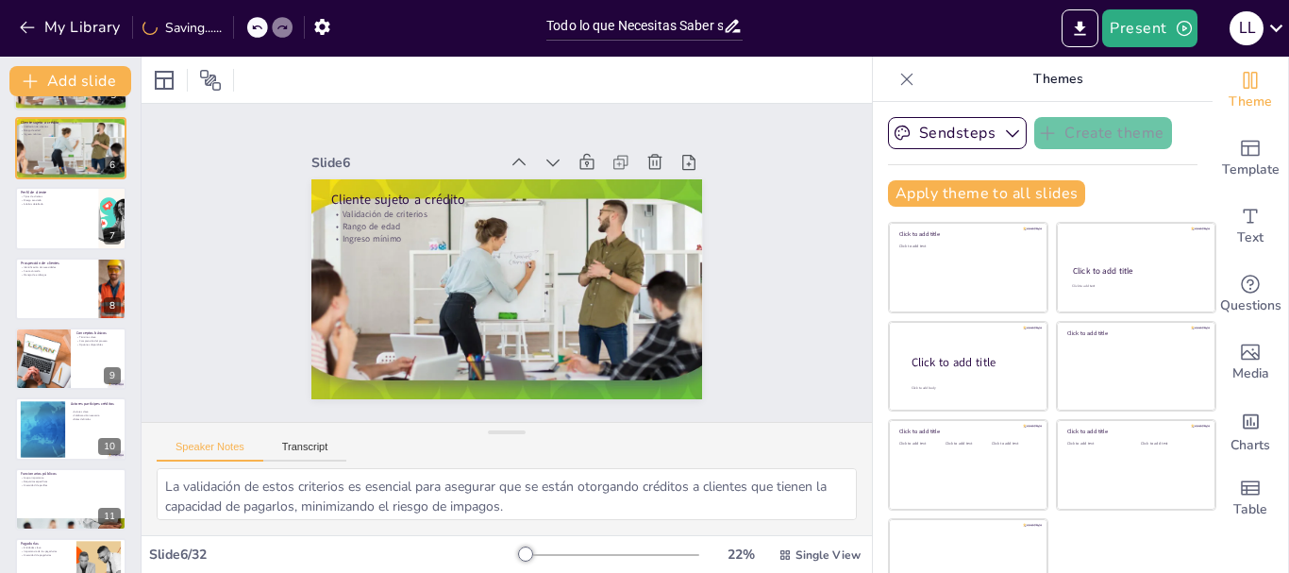
checkbox input "true"
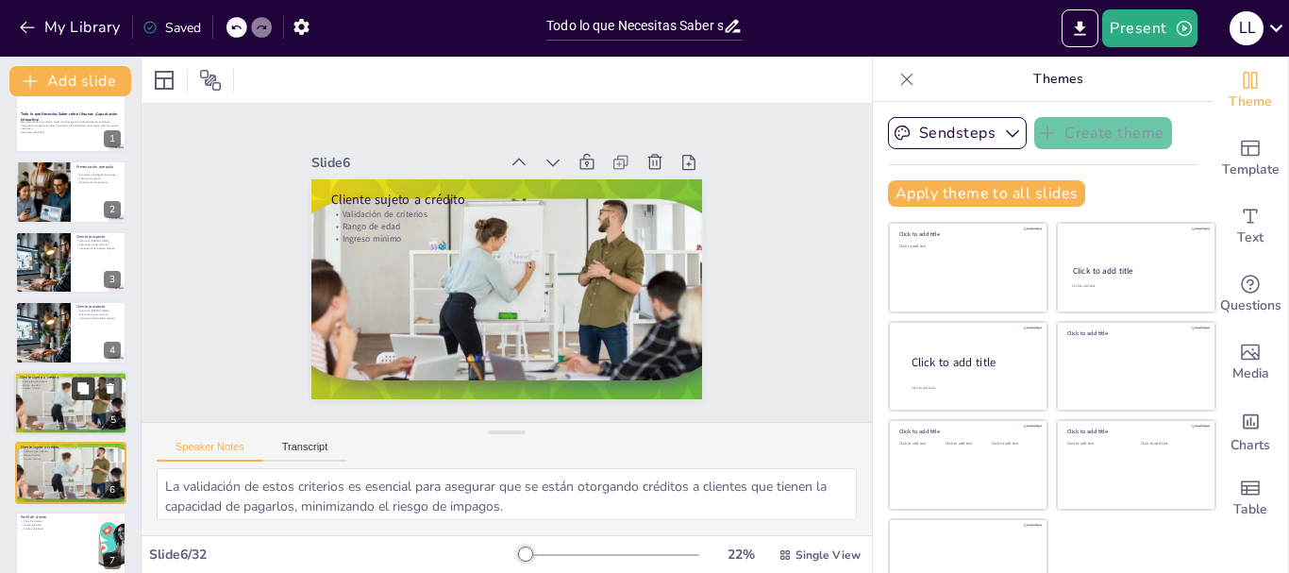
scroll to position [0, 0]
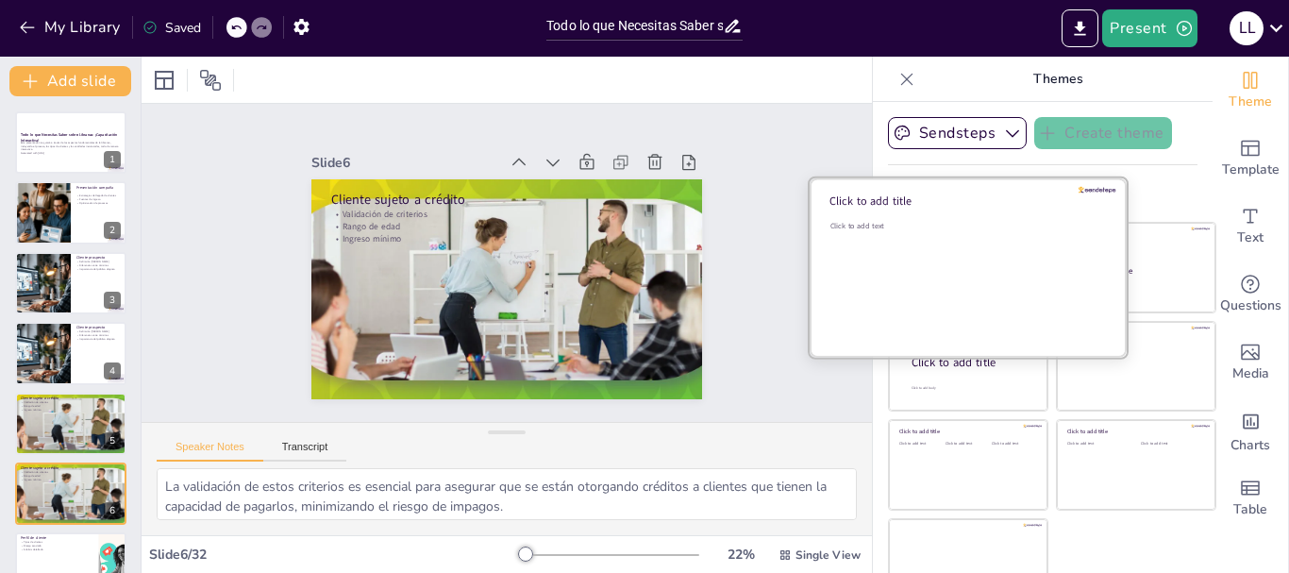
click at [950, 264] on div "Click to add text" at bounding box center [965, 279] width 270 height 117
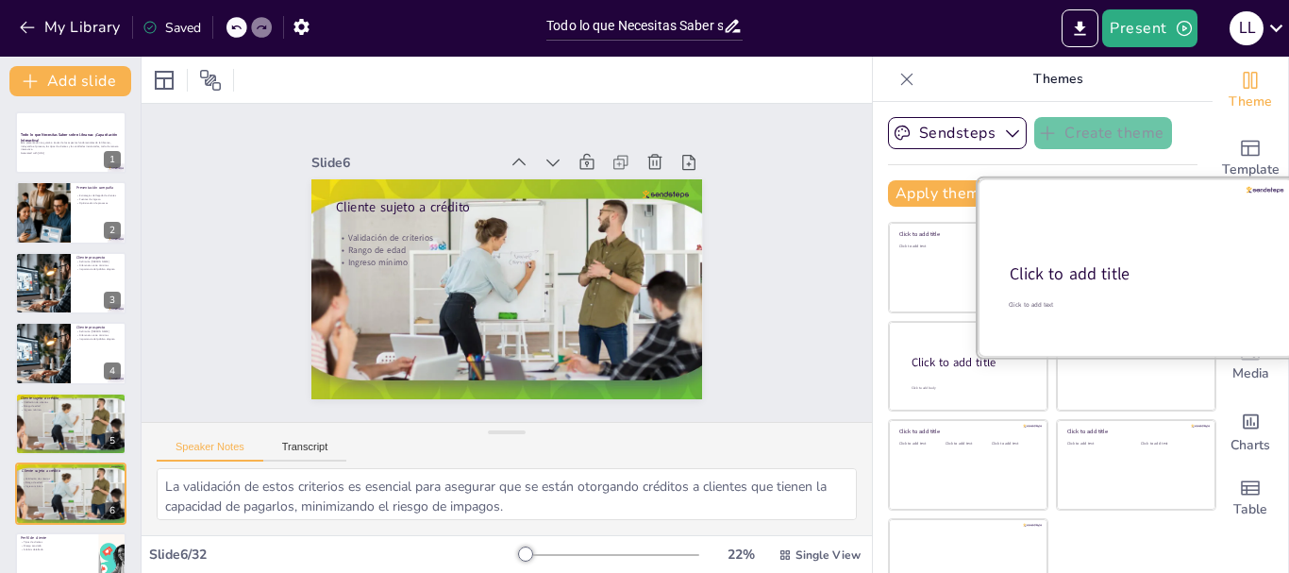
click at [1126, 286] on div "Click to add title" at bounding box center [1134, 275] width 250 height 24
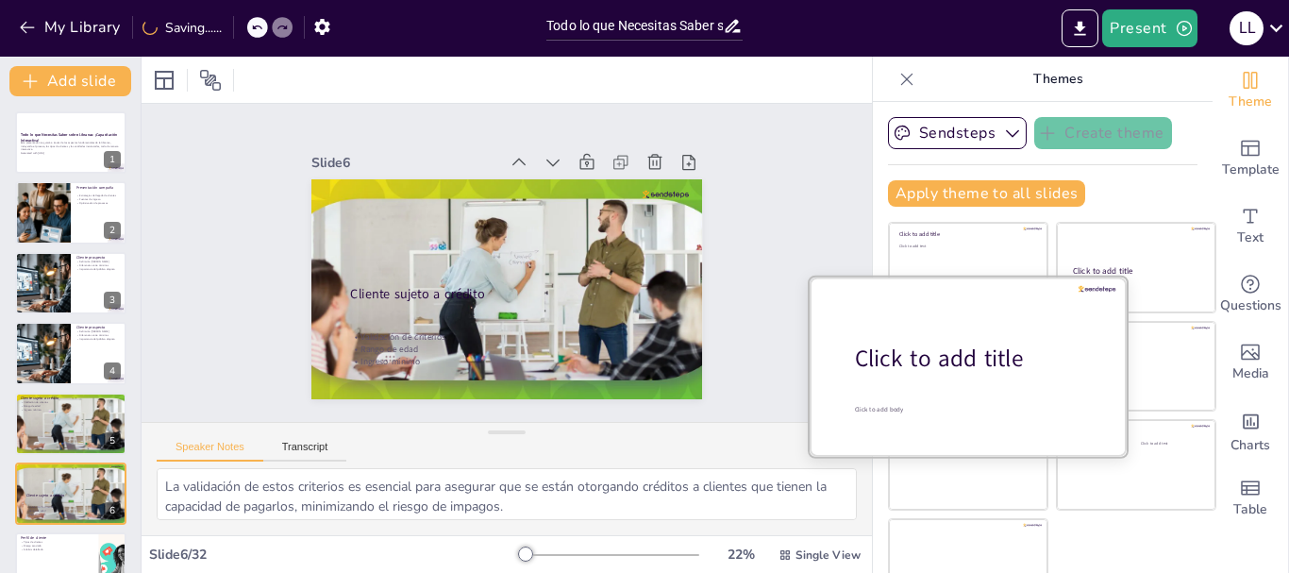
click at [941, 367] on div "Click to add title" at bounding box center [975, 358] width 241 height 32
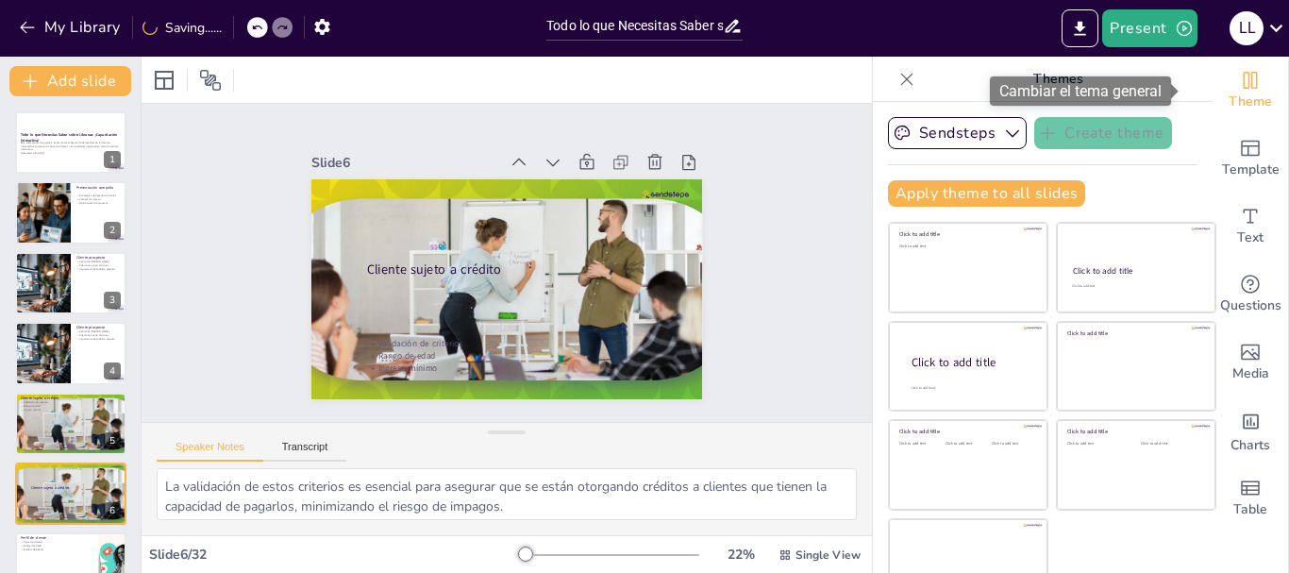
click at [1228, 96] on span "Theme" at bounding box center [1249, 102] width 43 height 21
click at [1111, 91] on font "Cambiar el tema general" at bounding box center [1080, 91] width 162 height 18
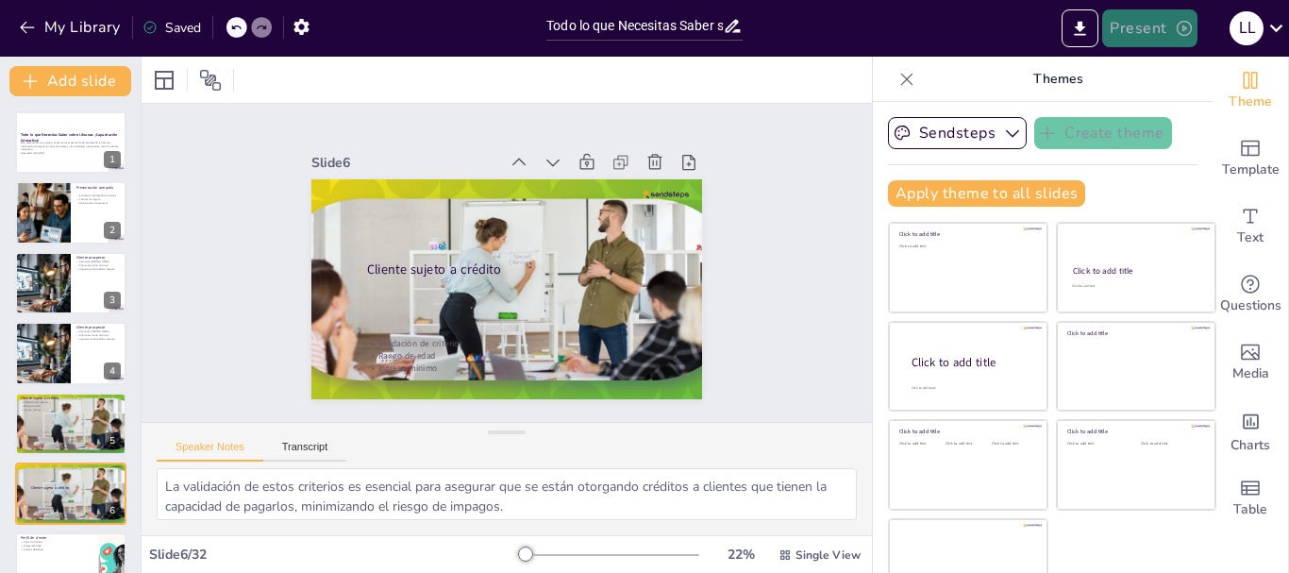
click at [1150, 25] on button "Present" at bounding box center [1149, 28] width 94 height 38
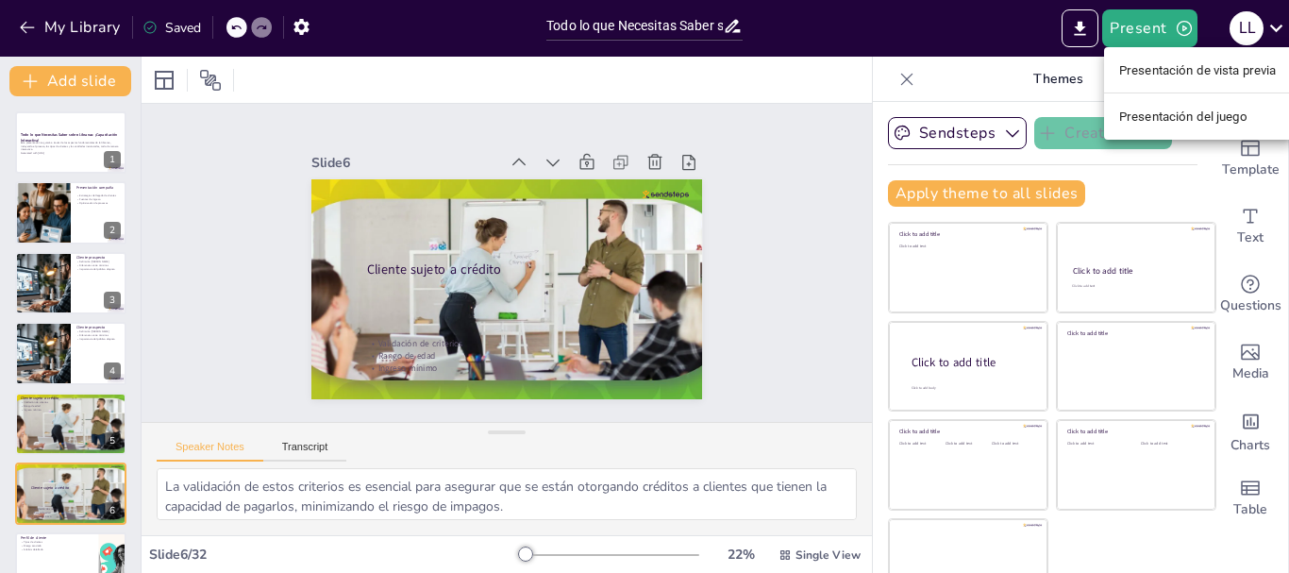
click at [1167, 67] on font "Presentación de vista previa" at bounding box center [1198, 70] width 158 height 14
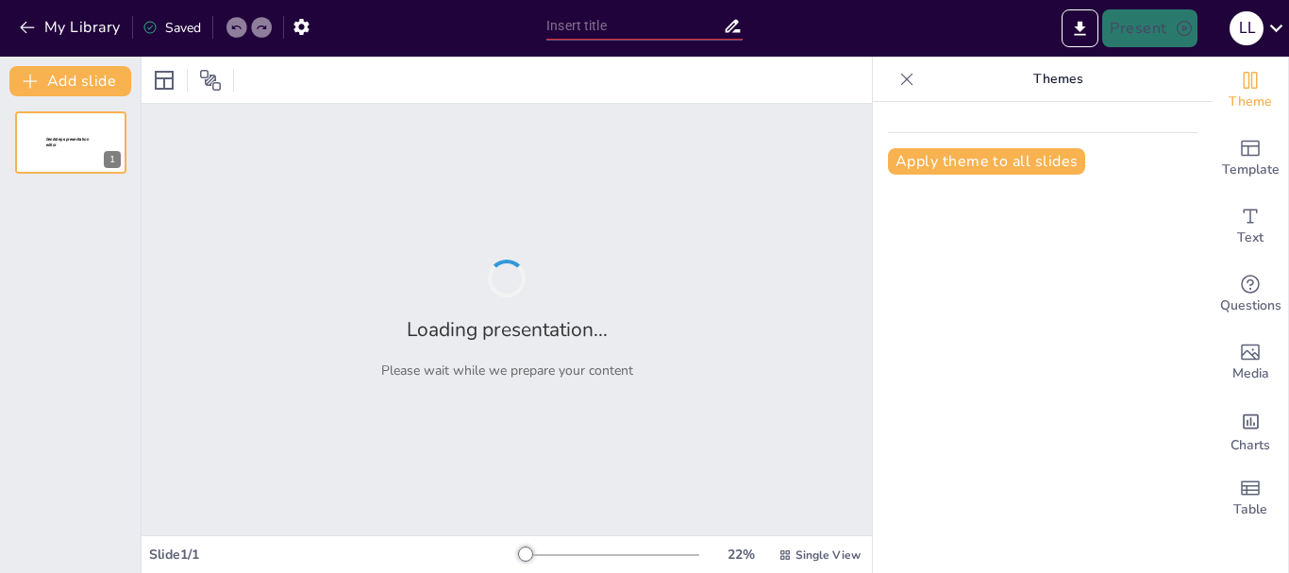
type input "Todo lo que Necesitas Saber sobre Libranza: ¡Capacitación Interactiva!"
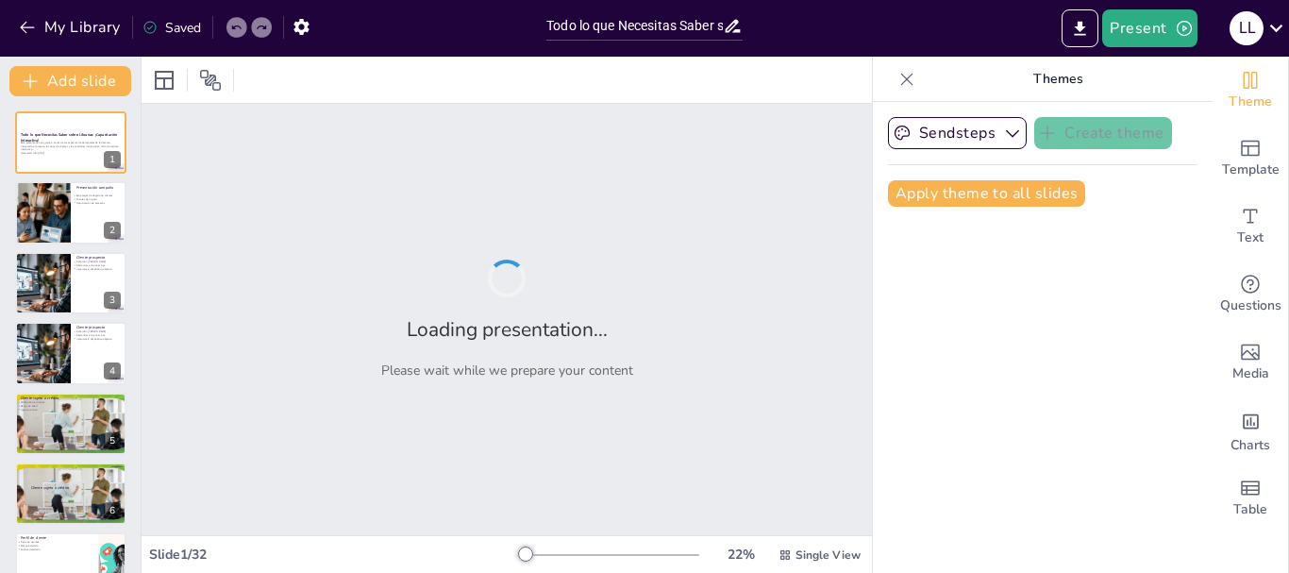
checkbox input "true"
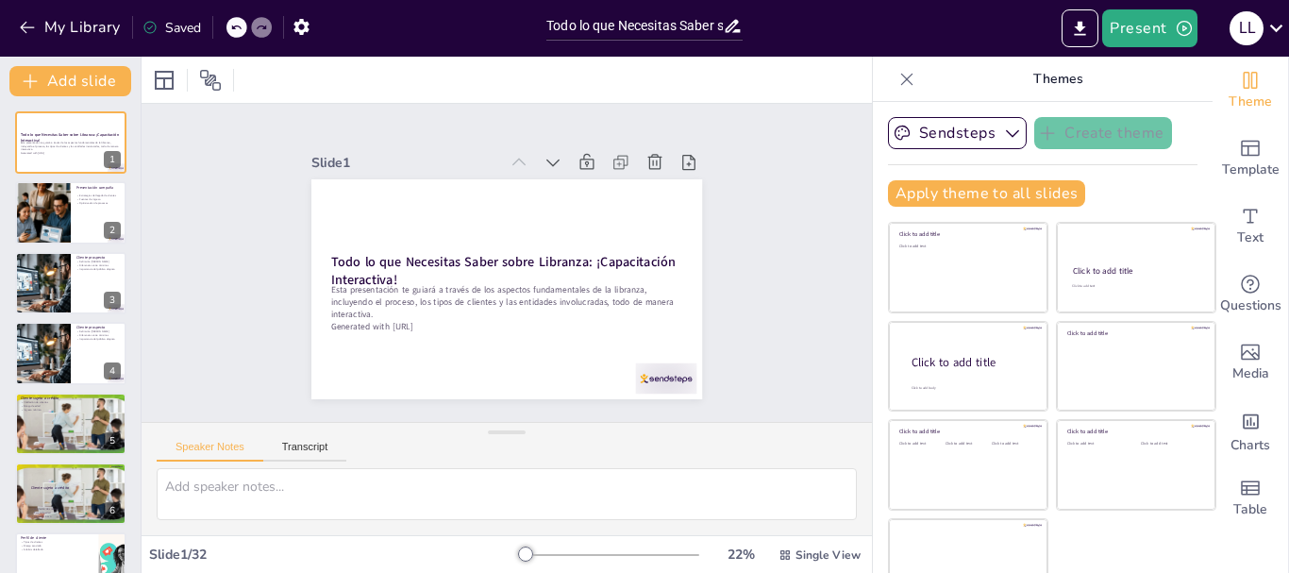
checkbox input "true"
